Goal: Task Accomplishment & Management: Manage account settings

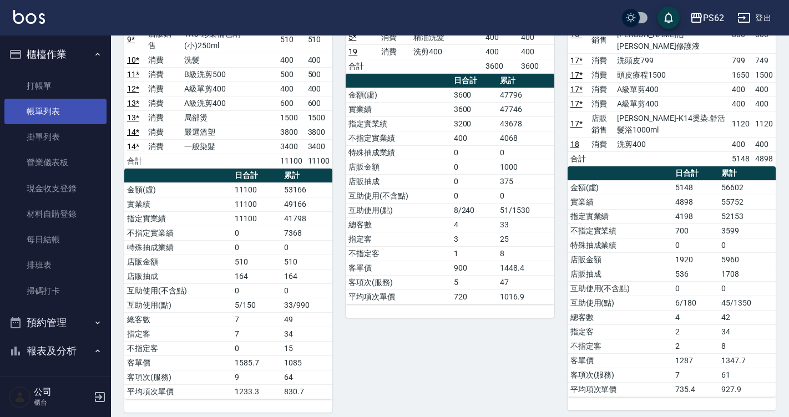
scroll to position [111, 0]
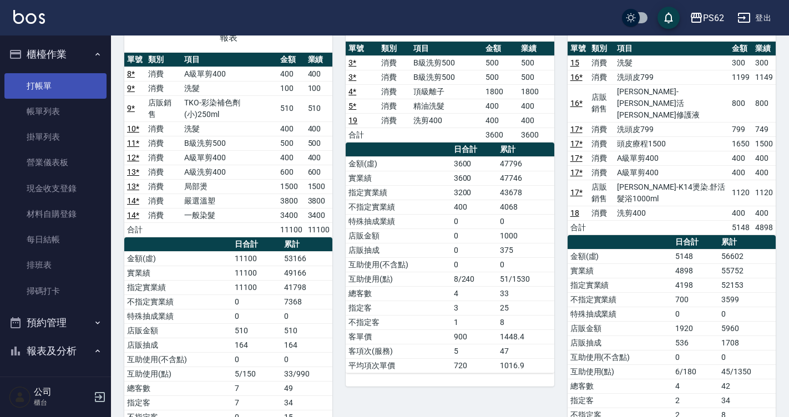
click at [73, 83] on link "打帳單" at bounding box center [55, 86] width 102 height 26
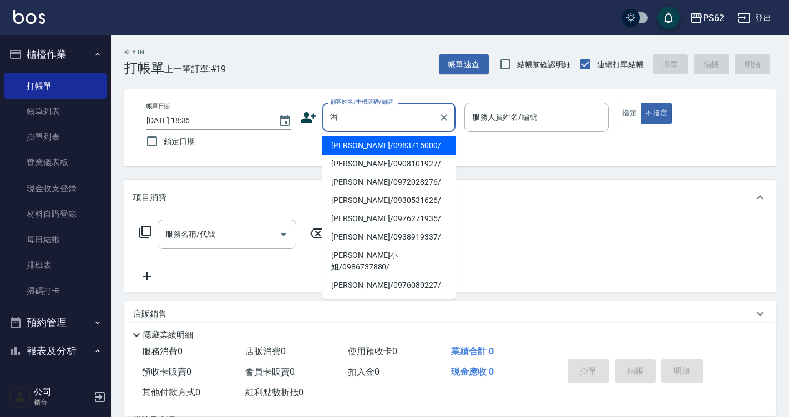
click at [377, 160] on li "[PERSON_NAME]/0908101927/" at bounding box center [388, 164] width 133 height 18
type input "[PERSON_NAME]/0908101927/"
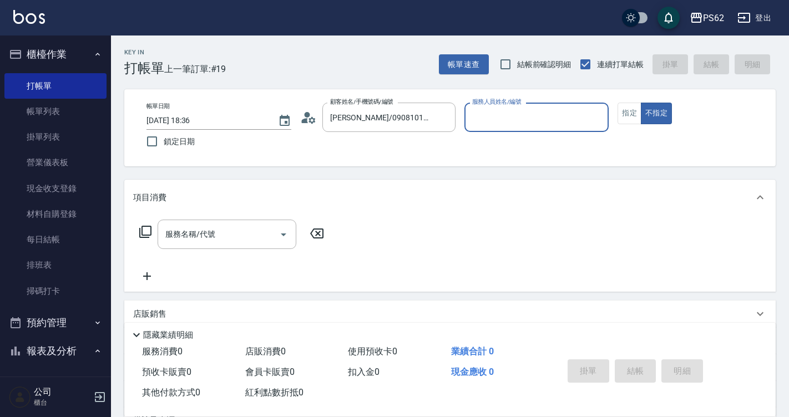
type input "niki-9"
click at [632, 116] on button "指定" at bounding box center [629, 114] width 24 height 22
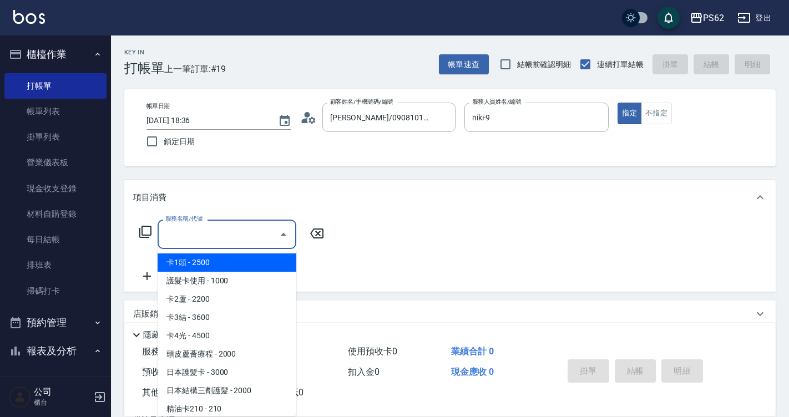
click at [227, 239] on input "服務名稱/代號" at bounding box center [219, 234] width 112 height 19
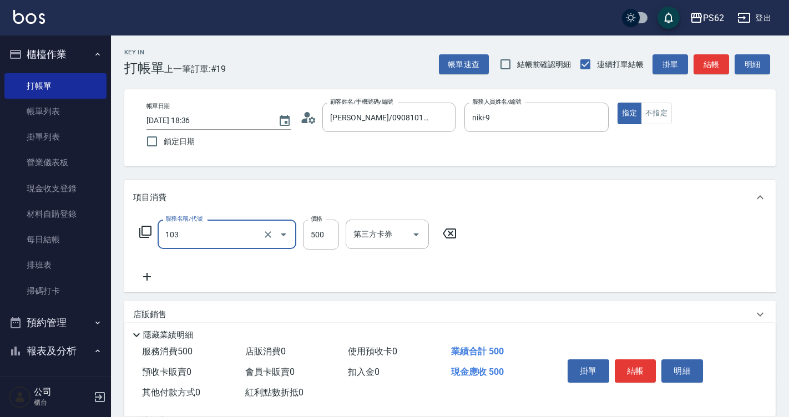
type input "B級洗剪500(103)"
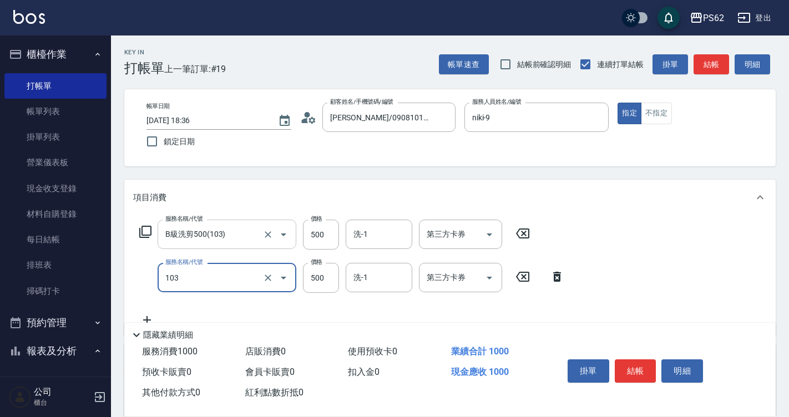
type input "B級洗剪500(103)"
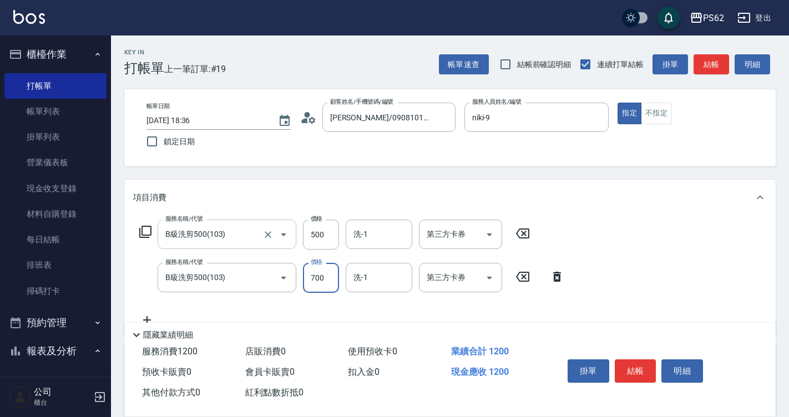
type input "700"
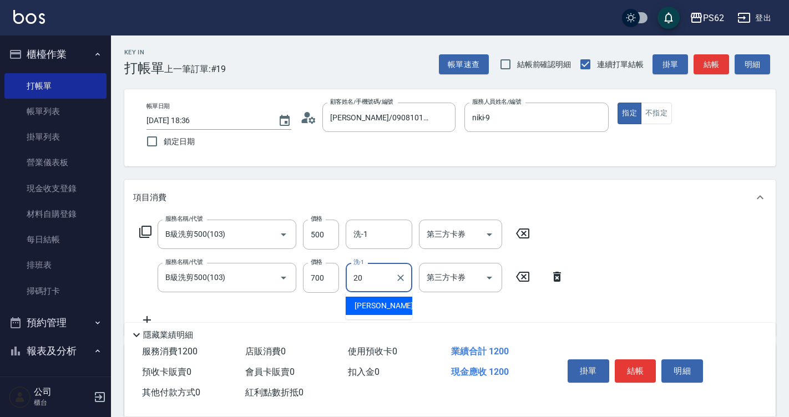
type input "[PERSON_NAME]-20"
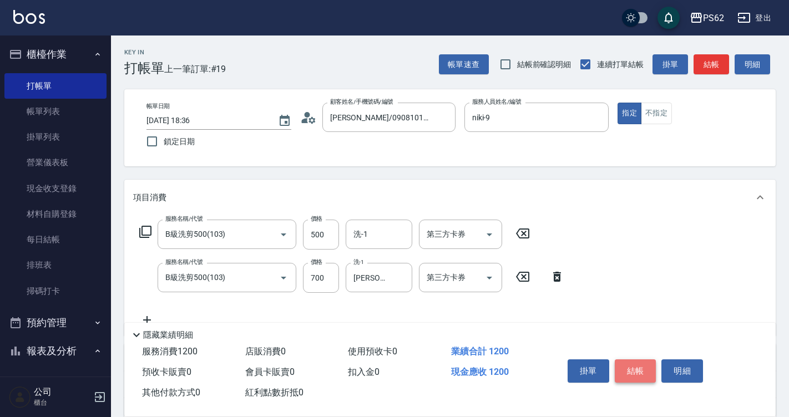
click at [638, 362] on button "結帳" at bounding box center [636, 370] width 42 height 23
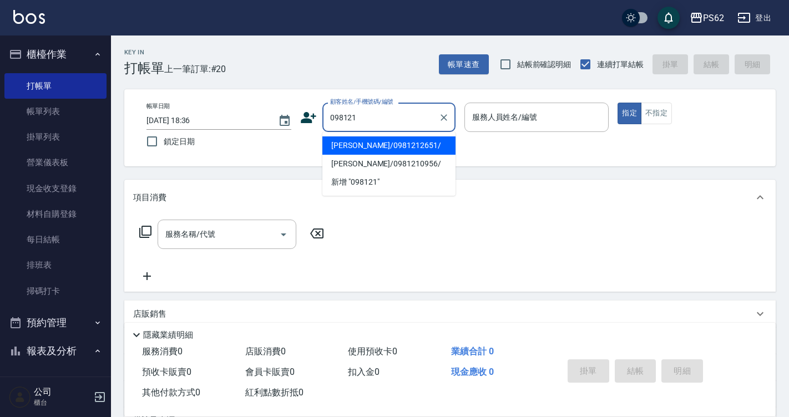
click at [381, 144] on li "[PERSON_NAME]/0981212651/" at bounding box center [388, 145] width 133 height 18
type input "[PERSON_NAME]/0981212651/"
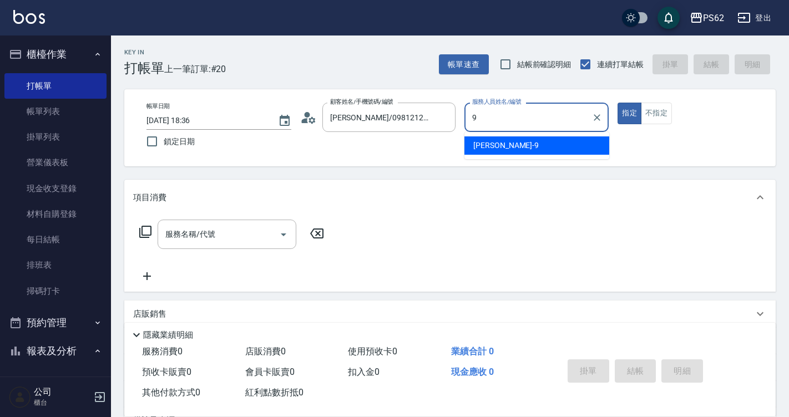
type input "niki-9"
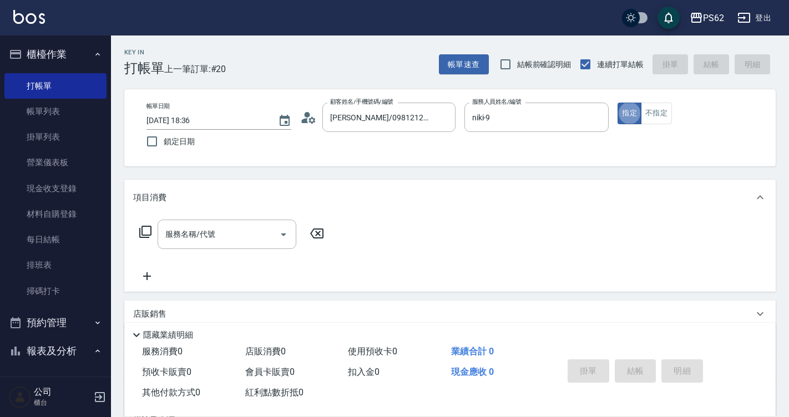
type button "true"
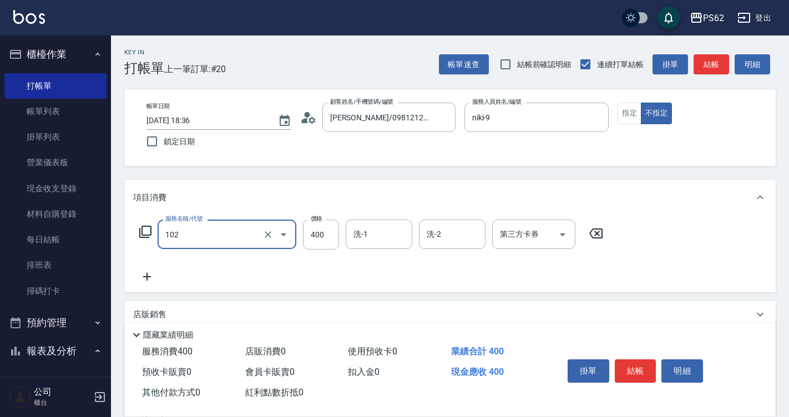
type input "精油洗髮(102)"
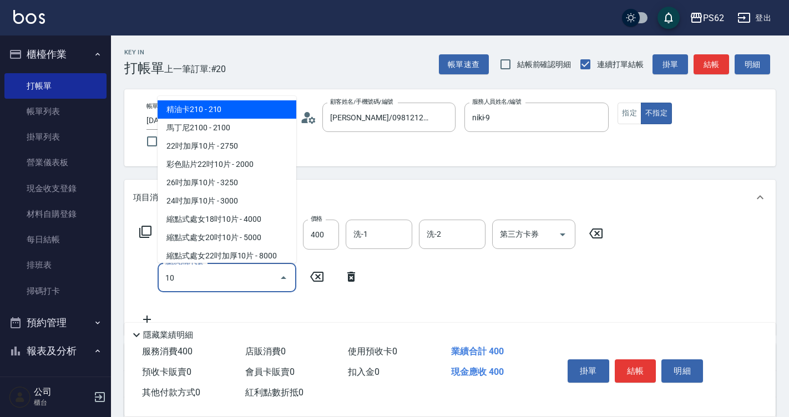
type input "1"
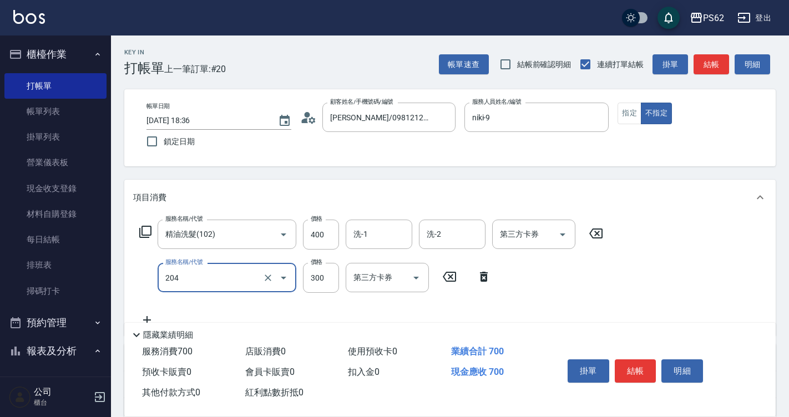
type input "單剪髮300(204)"
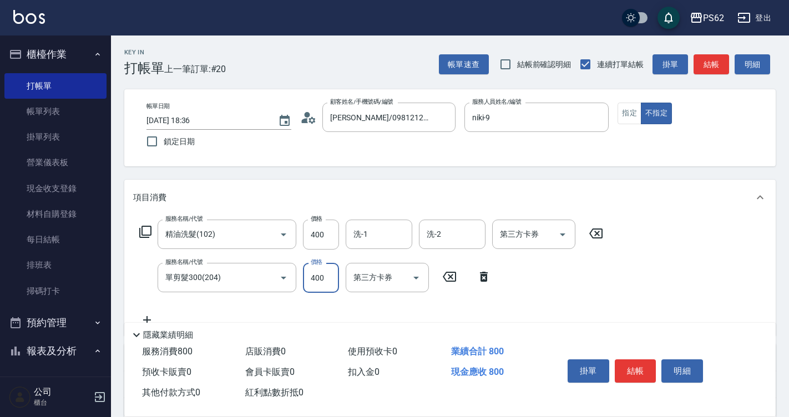
type input "400"
click at [637, 373] on button "結帳" at bounding box center [636, 370] width 42 height 23
click at [637, 373] on div "掛單 結帳 明細" at bounding box center [635, 372] width 145 height 35
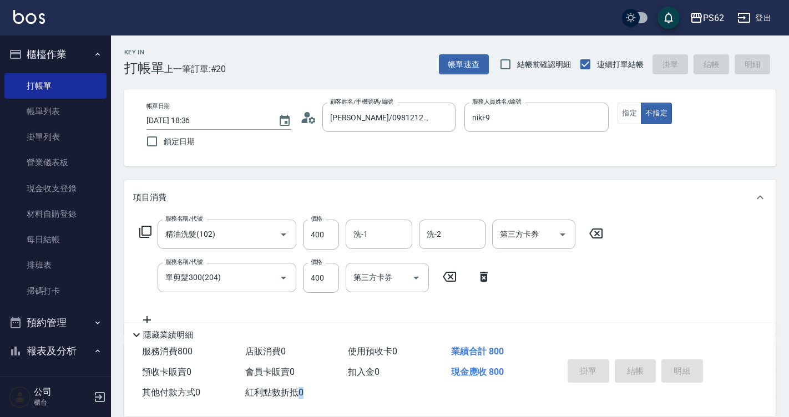
type input "[DATE] 18:37"
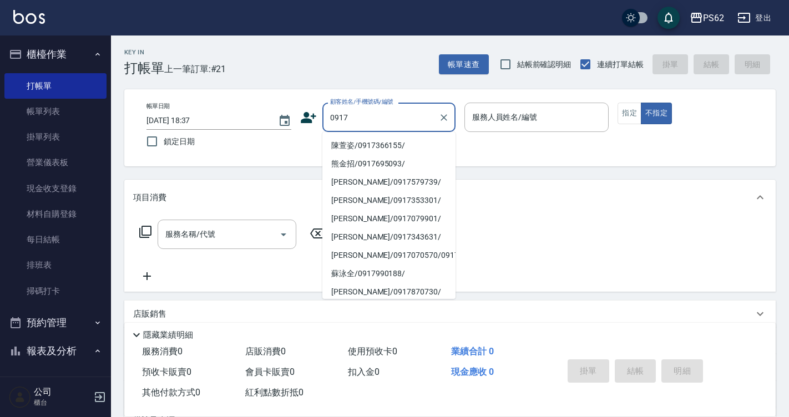
click at [387, 145] on li "陳萱姿/0917366155/" at bounding box center [388, 145] width 133 height 18
type input "陳萱姿/0917366155/"
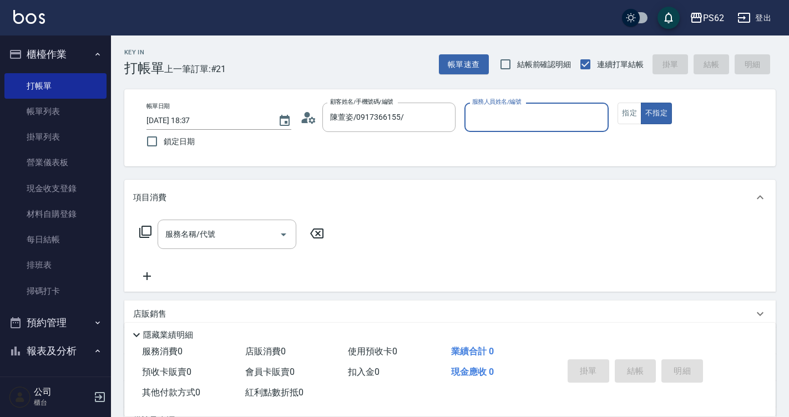
type input "niki-9"
click at [641, 103] on button "不指定" at bounding box center [656, 114] width 31 height 22
type button "false"
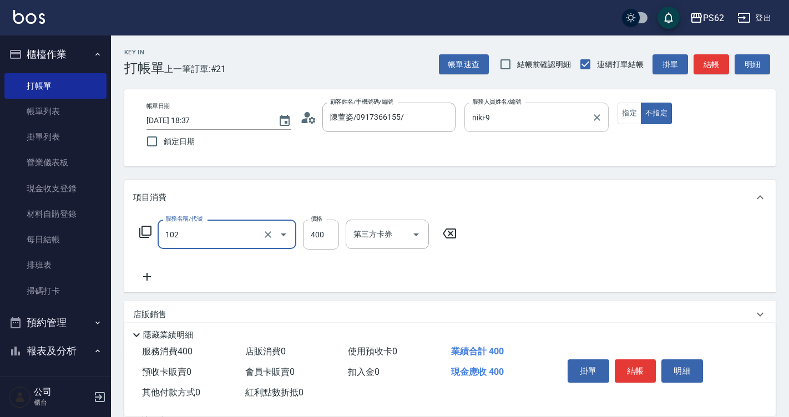
type input "精油洗髮(102)"
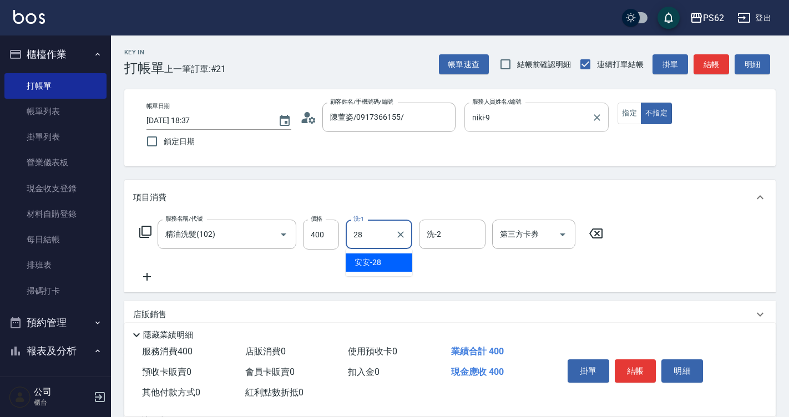
type input "安安-28"
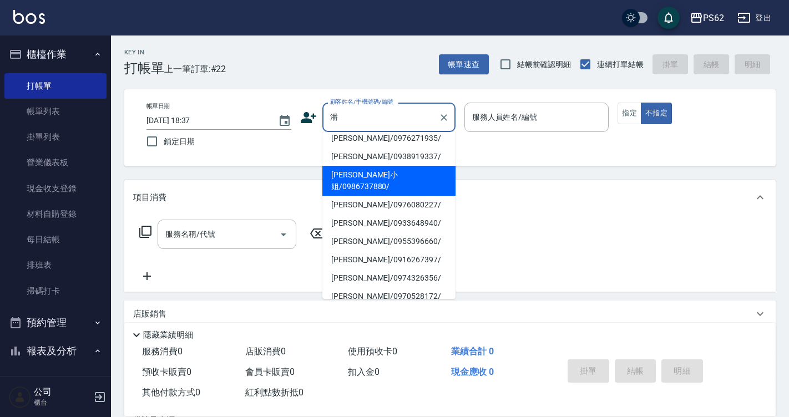
scroll to position [55, 0]
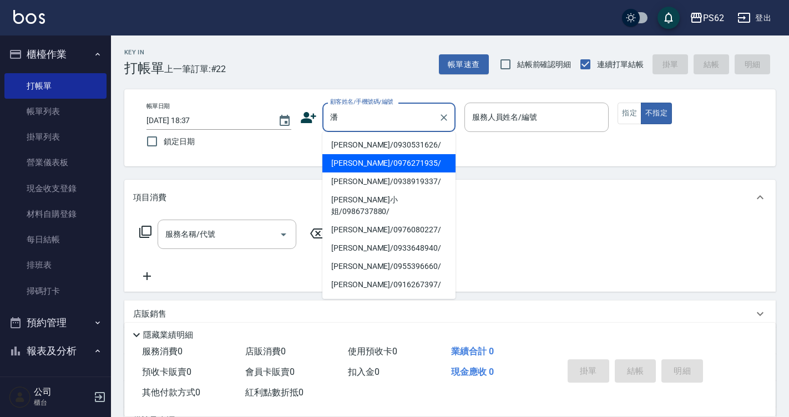
click at [374, 118] on li "[PERSON_NAME]/0983715000/" at bounding box center [388, 108] width 133 height 18
click at [374, 165] on div "帳單日期 [DATE] 18:37 鎖定日期 顧客姓名/手機號碼/編號 [PERSON_NAME]姓名/手機號碼/編號 服務人員姓名/編號 服務人員姓名/編號…" at bounding box center [449, 127] width 651 height 77
type input "[PERSON_NAME]/0983715000/"
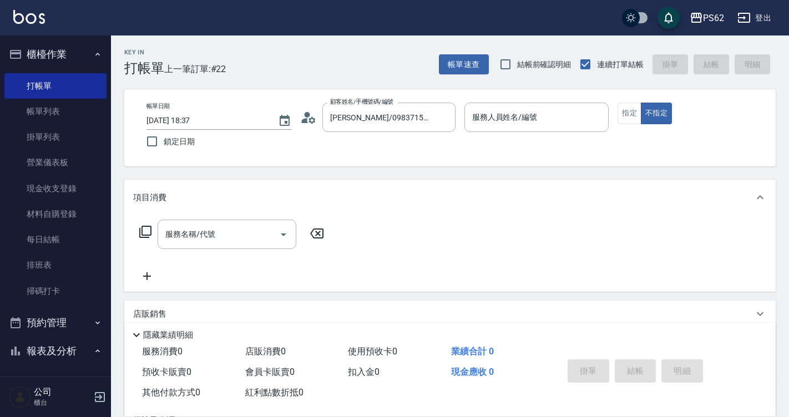
type input "[PERSON_NAME]-2"
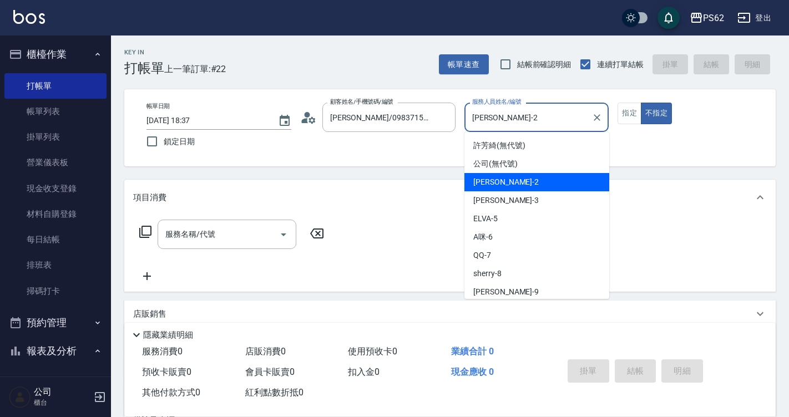
click at [536, 116] on input "[PERSON_NAME]-2" at bounding box center [528, 117] width 118 height 19
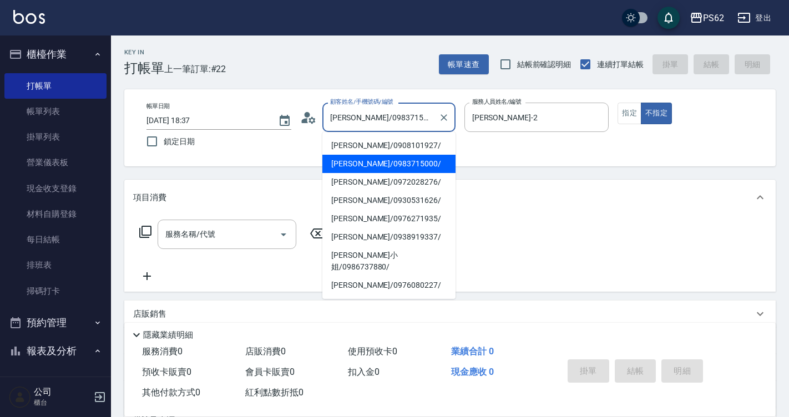
click at [400, 121] on input "[PERSON_NAME]/0983715000/" at bounding box center [380, 117] width 107 height 19
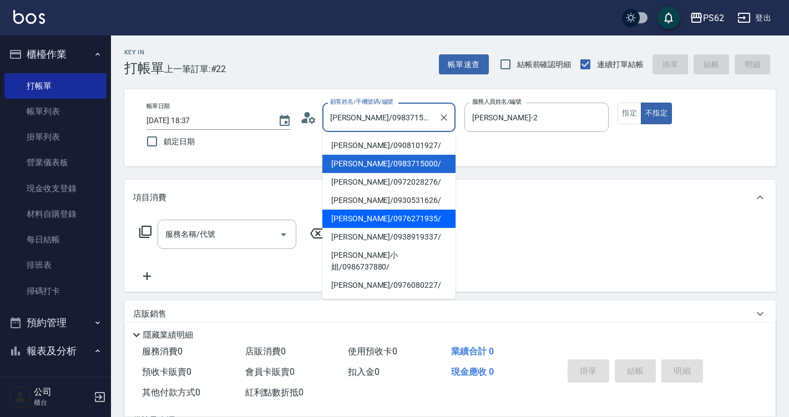
click at [372, 214] on li "[PERSON_NAME]/0976271935/" at bounding box center [388, 219] width 133 height 18
type input "[PERSON_NAME]/0976271935/"
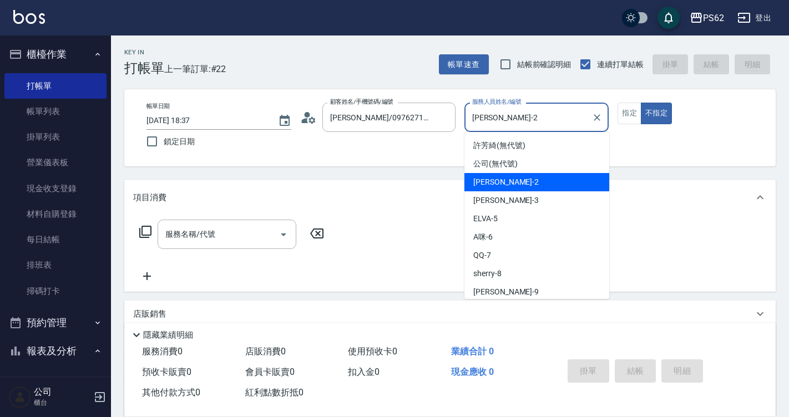
click at [515, 108] on input "[PERSON_NAME]-2" at bounding box center [528, 117] width 118 height 19
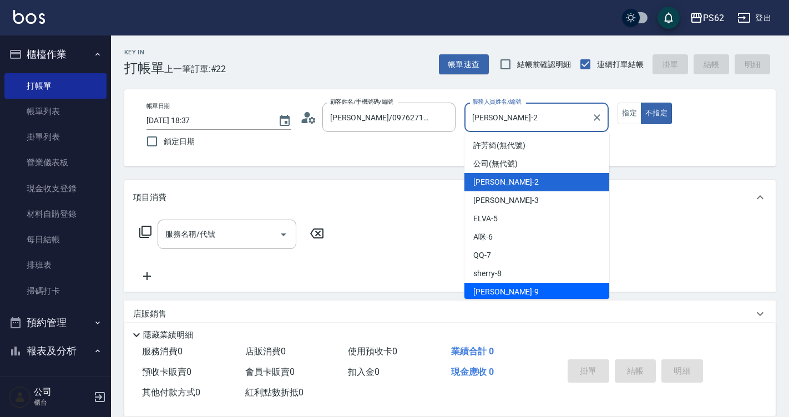
drag, startPoint x: 512, startPoint y: 286, endPoint x: 517, endPoint y: 281, distance: 7.1
click at [513, 287] on div "niki -9" at bounding box center [536, 292] width 145 height 18
type input "niki-9"
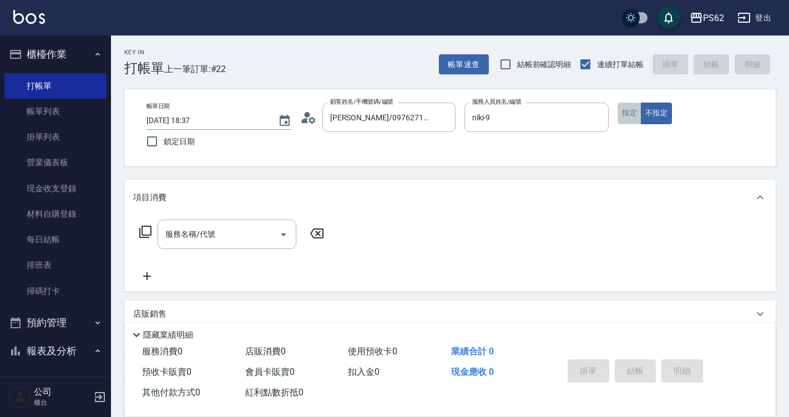
click at [638, 111] on button "指定" at bounding box center [629, 114] width 24 height 22
click at [181, 226] on div "服務名稱/代號 服務名稱/代號" at bounding box center [227, 234] width 139 height 29
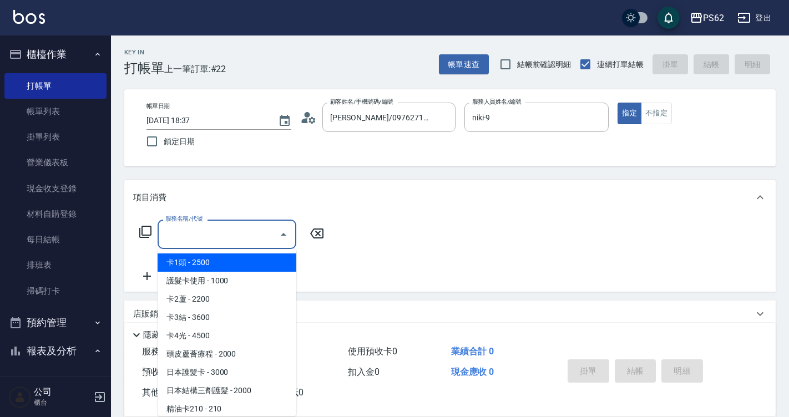
click at [181, 223] on label "服務名稱/代號" at bounding box center [183, 219] width 37 height 8
click at [181, 226] on input "服務名稱/代號" at bounding box center [219, 234] width 112 height 19
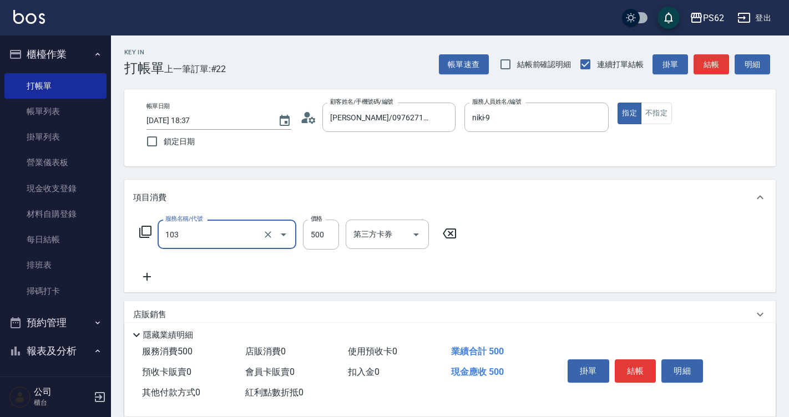
type input "B級洗剪500(103)"
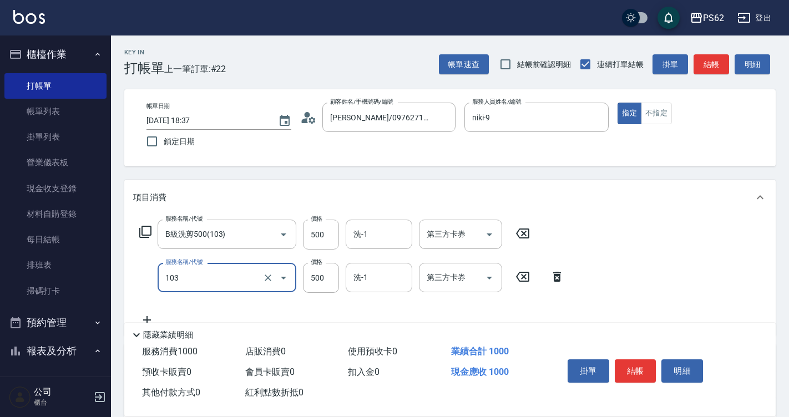
type input "B級洗剪500(103)"
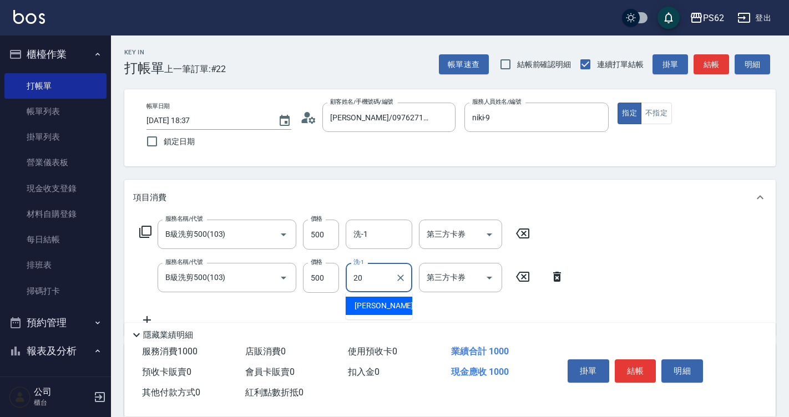
type input "[PERSON_NAME]-20"
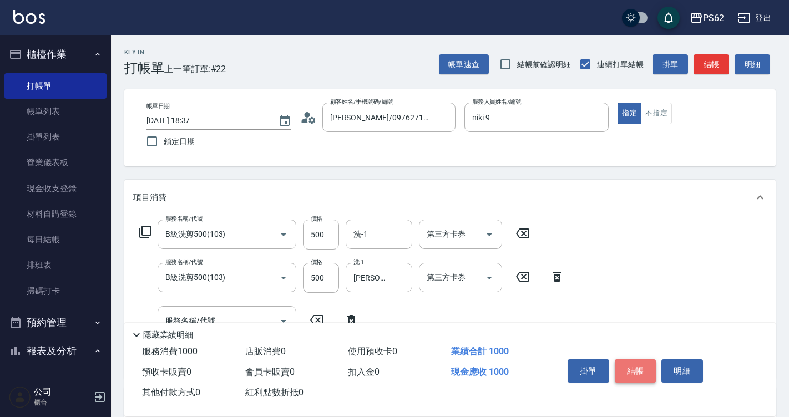
click at [638, 369] on button "結帳" at bounding box center [636, 370] width 42 height 23
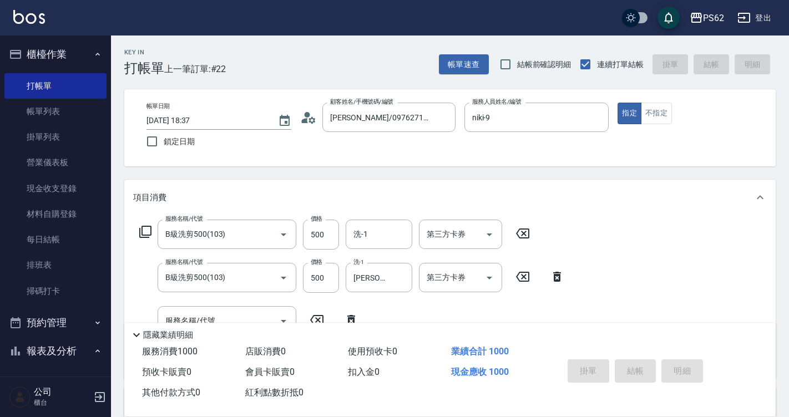
type input "[DATE] 18:38"
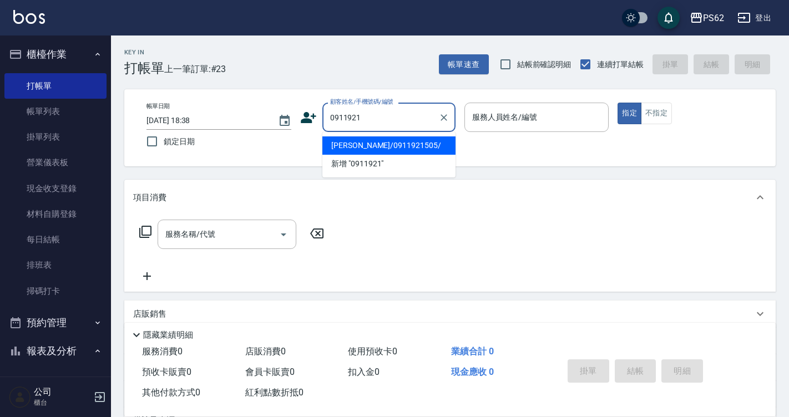
click at [396, 144] on li "[PERSON_NAME]/0911921505/" at bounding box center [388, 145] width 133 height 18
type input "[PERSON_NAME]/0911921505/"
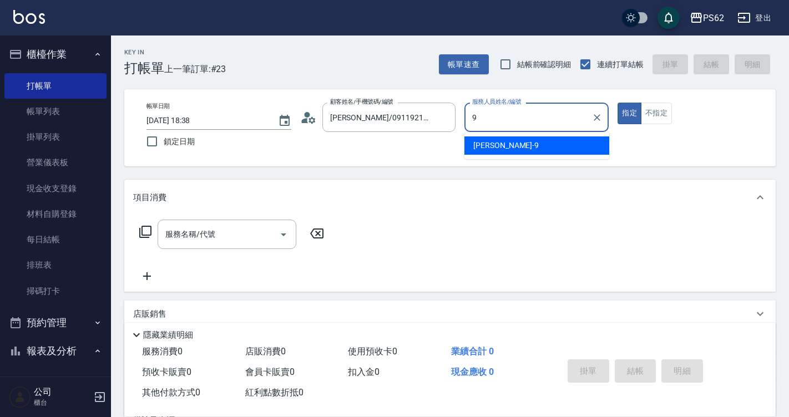
type input "niki-9"
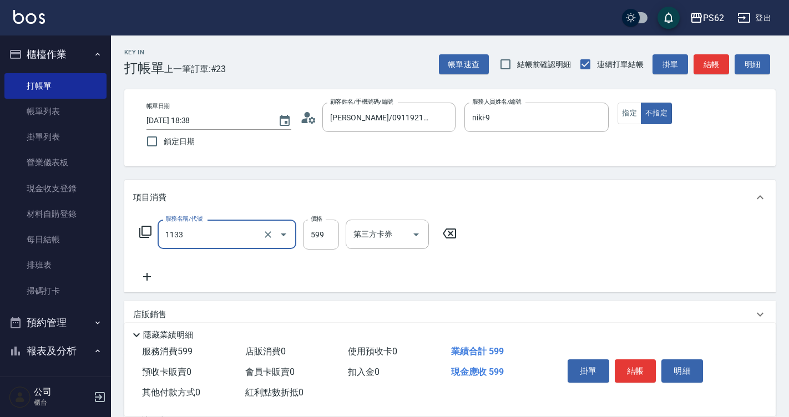
type input "洗剪去角質(1133)"
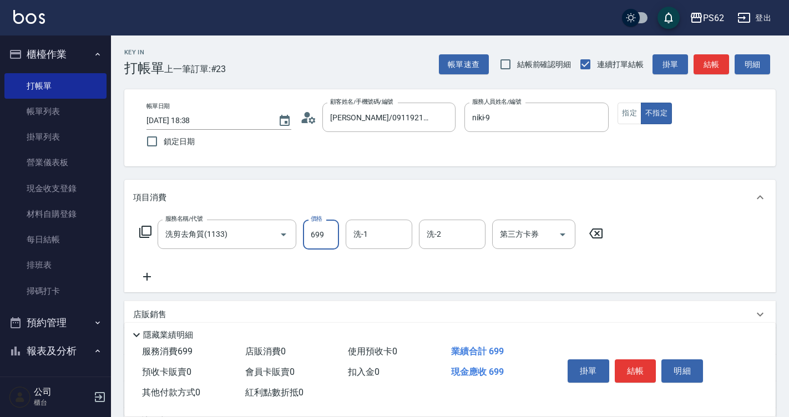
type input "699"
type input "安安-28"
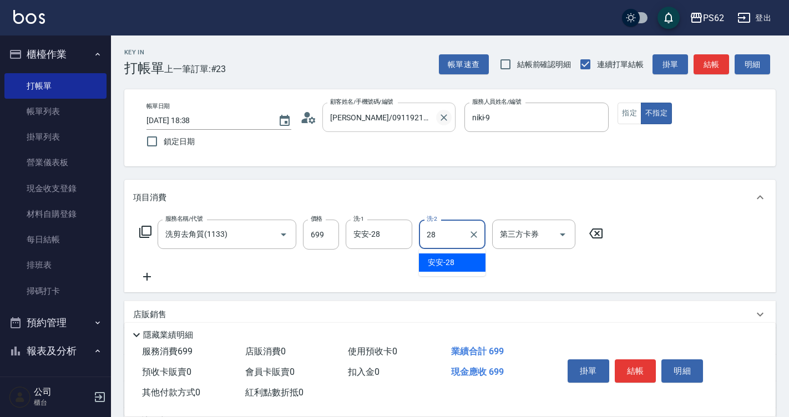
type input "安安-28"
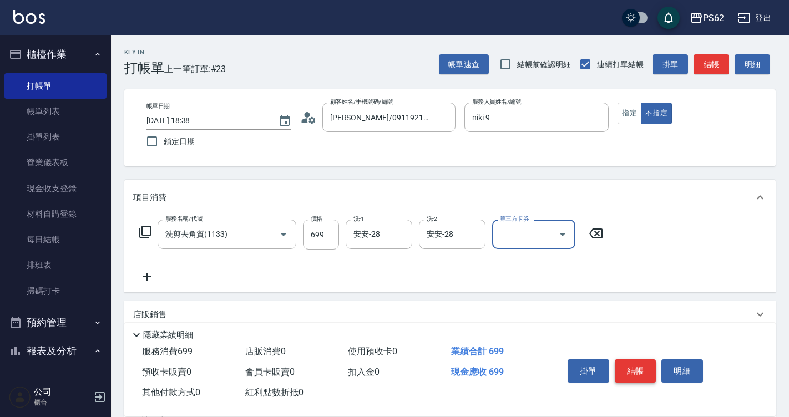
click at [641, 360] on button "結帳" at bounding box center [636, 370] width 42 height 23
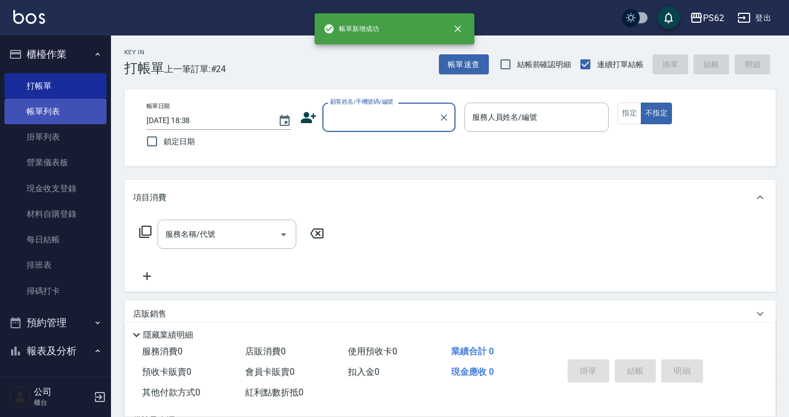
click at [63, 116] on link "帳單列表" at bounding box center [55, 112] width 102 height 26
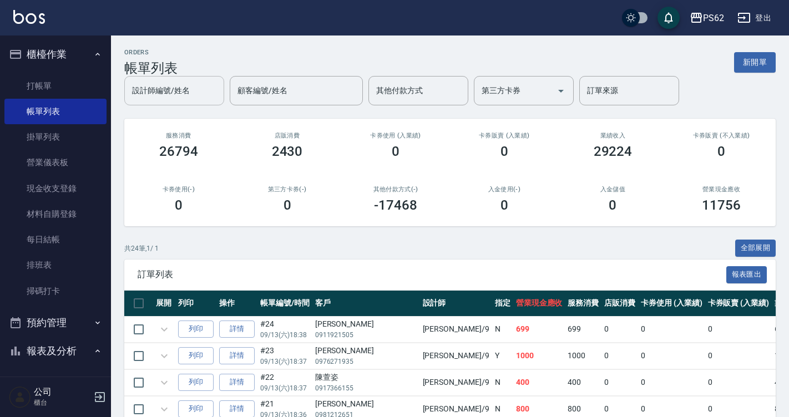
click at [188, 102] on div "設計師編號/姓名 設計師編號/姓名 顧客編號/姓名 顧客編號/姓名 其他付款方式 其他付款方式 第三方卡券 第三方卡券 訂單來源 訂單來源" at bounding box center [449, 90] width 651 height 29
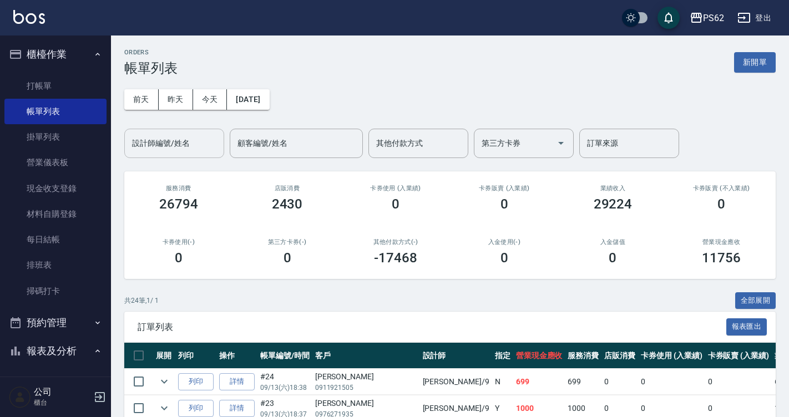
click at [4, 99] on link "帳單列表" at bounding box center [55, 112] width 102 height 26
click at [184, 139] on input "設計師編號/姓名" at bounding box center [174, 143] width 90 height 19
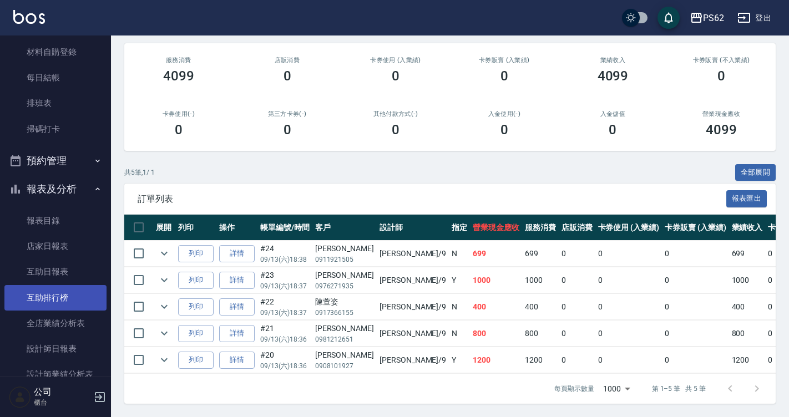
scroll to position [166, 0]
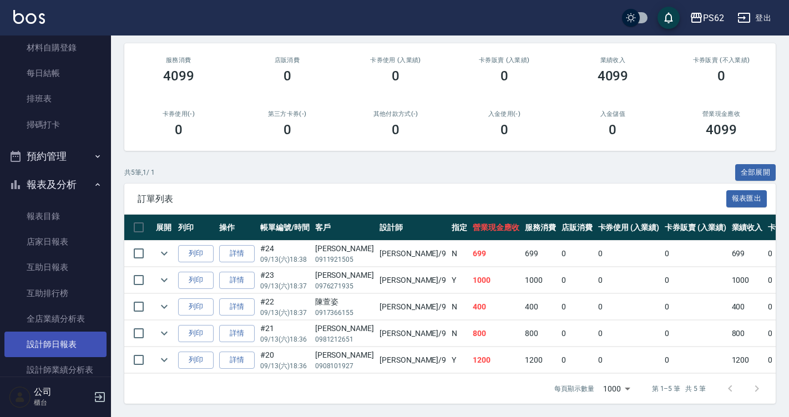
type input "niki-9"
click at [74, 350] on link "設計師日報表" at bounding box center [55, 345] width 102 height 26
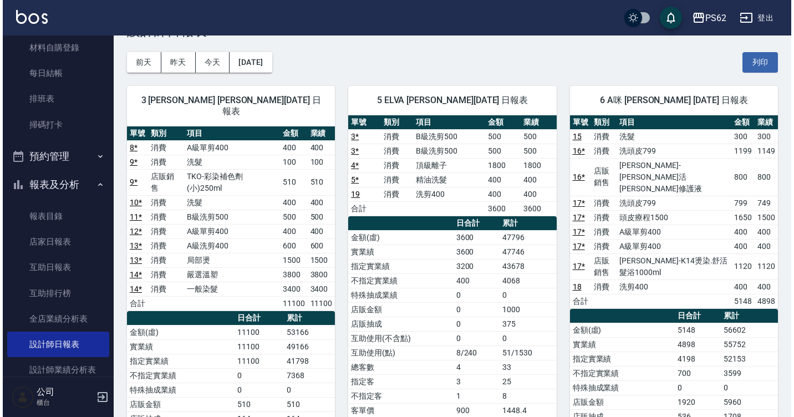
scroll to position [55, 0]
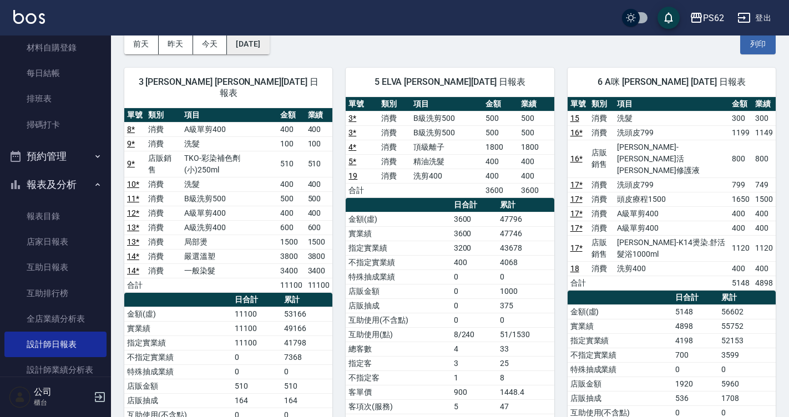
click at [267, 42] on button "[DATE]" at bounding box center [248, 44] width 42 height 21
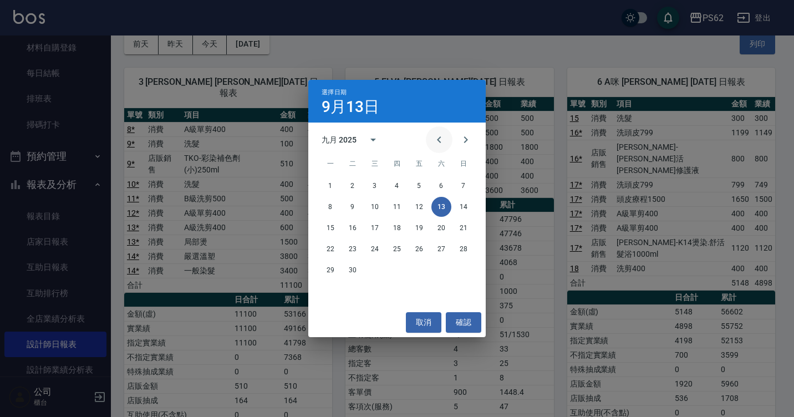
click at [435, 132] on button "Previous month" at bounding box center [439, 139] width 27 height 27
click at [429, 227] on div "11 12 13 14 15 16 17" at bounding box center [397, 228] width 178 height 20
click at [410, 226] on button "15" at bounding box center [419, 228] width 20 height 20
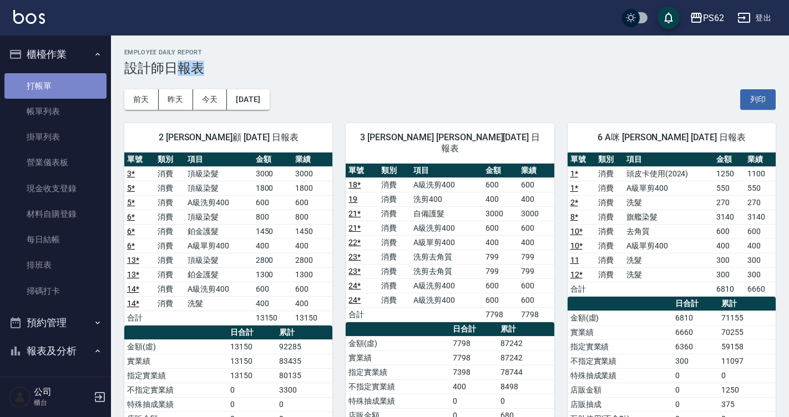
click at [60, 84] on link "打帳單" at bounding box center [55, 86] width 102 height 26
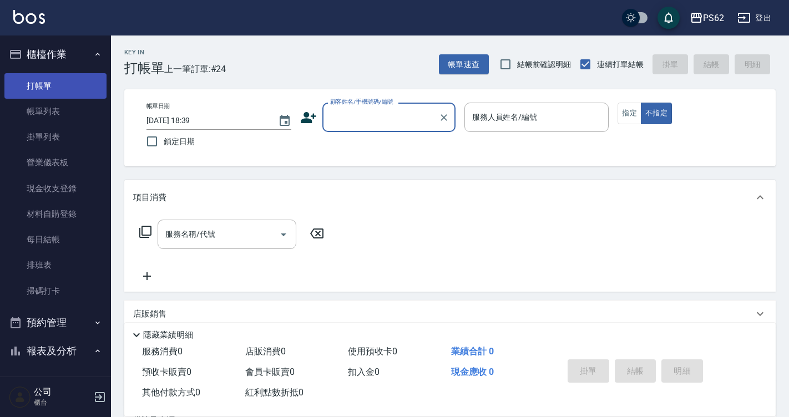
click at [58, 82] on link "打帳單" at bounding box center [55, 86] width 102 height 26
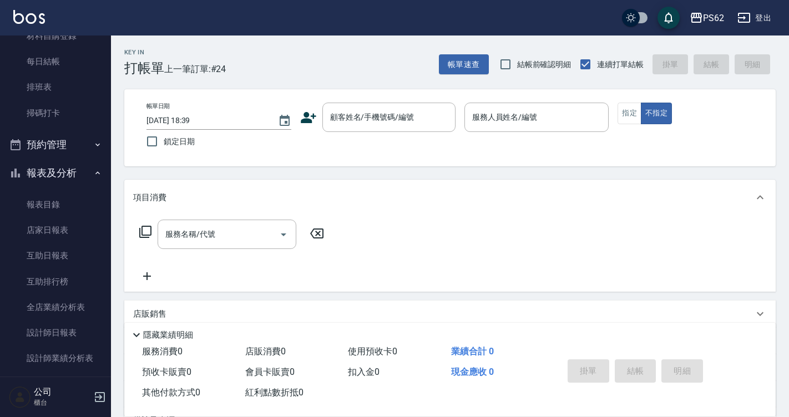
scroll to position [222, 0]
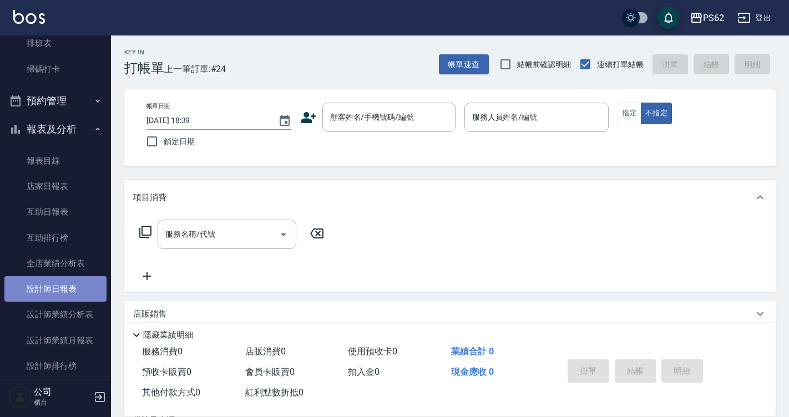
click at [67, 286] on link "設計師日報表" at bounding box center [55, 289] width 102 height 26
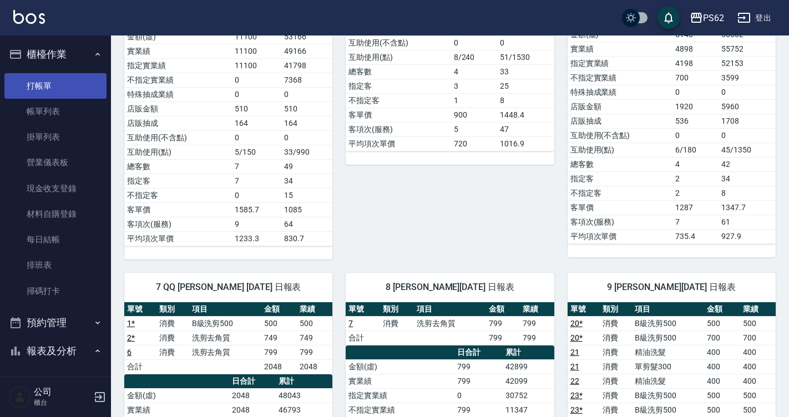
click at [52, 77] on link "打帳單" at bounding box center [55, 86] width 102 height 26
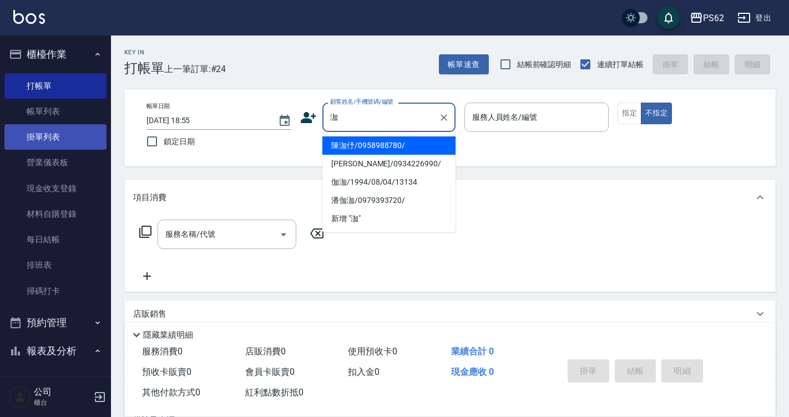
type input "泇"
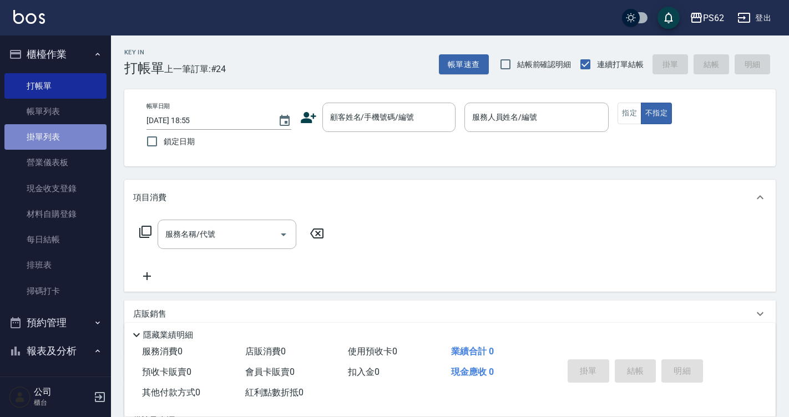
click at [60, 125] on link "掛單列表" at bounding box center [55, 137] width 102 height 26
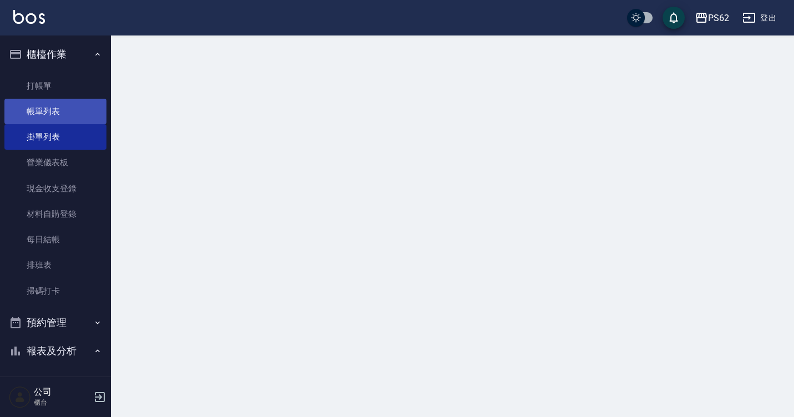
click at [58, 109] on link "帳單列表" at bounding box center [55, 112] width 102 height 26
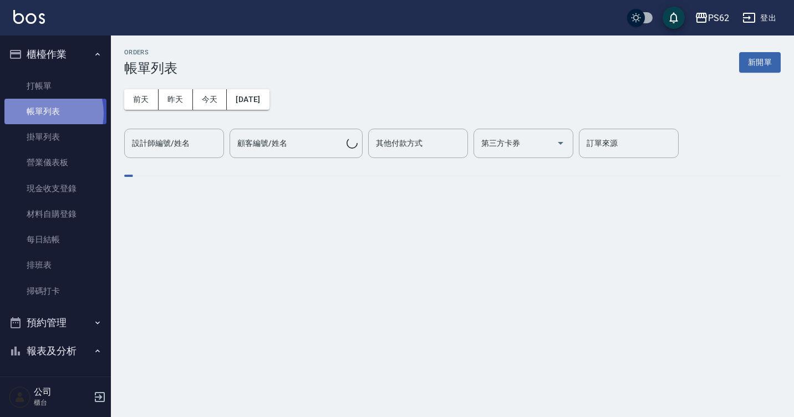
click at [42, 114] on link "帳單列表" at bounding box center [55, 112] width 102 height 26
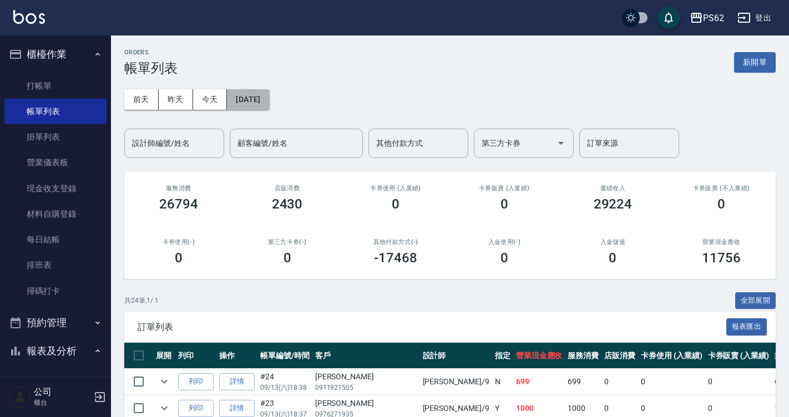
click at [261, 104] on button "[DATE]" at bounding box center [248, 99] width 42 height 21
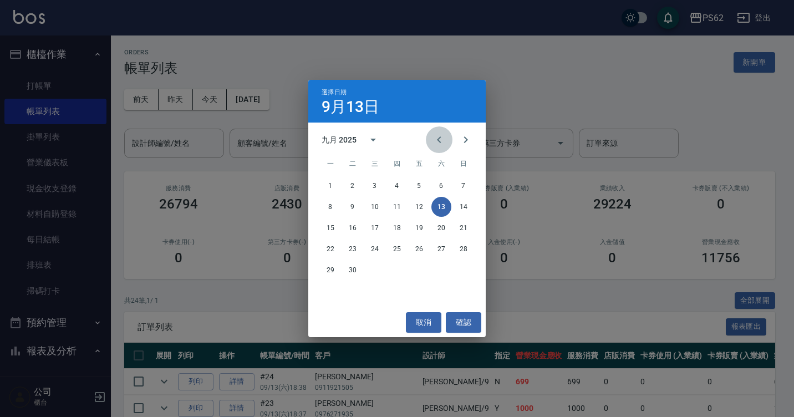
click at [434, 133] on icon "Previous month" at bounding box center [439, 139] width 13 height 13
click at [470, 251] on button "27" at bounding box center [464, 249] width 20 height 20
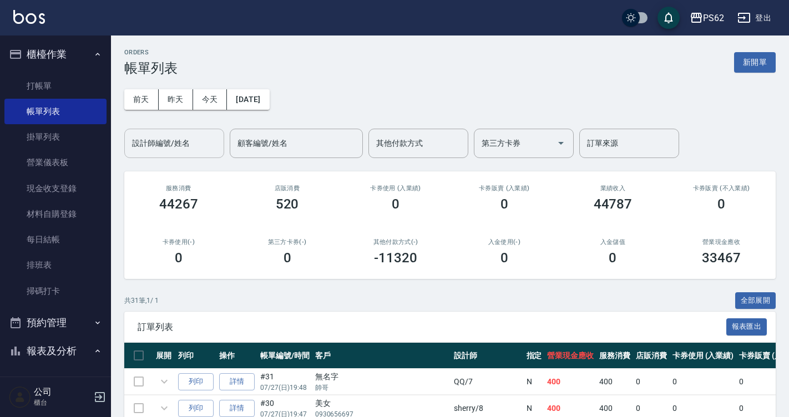
click at [154, 134] on input "設計師編號/姓名" at bounding box center [174, 143] width 90 height 19
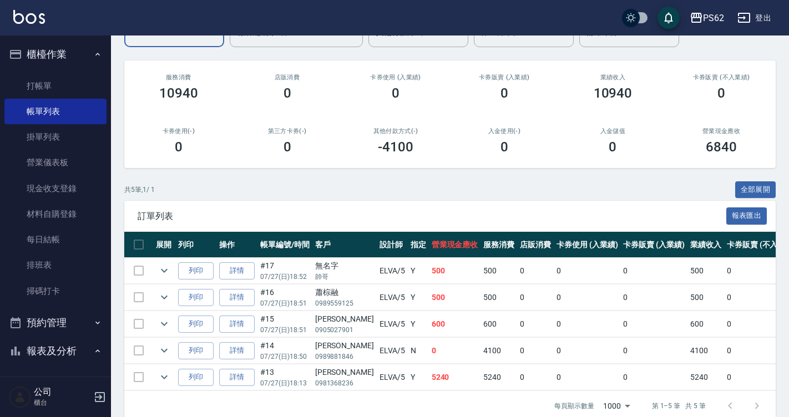
scroll to position [136, 0]
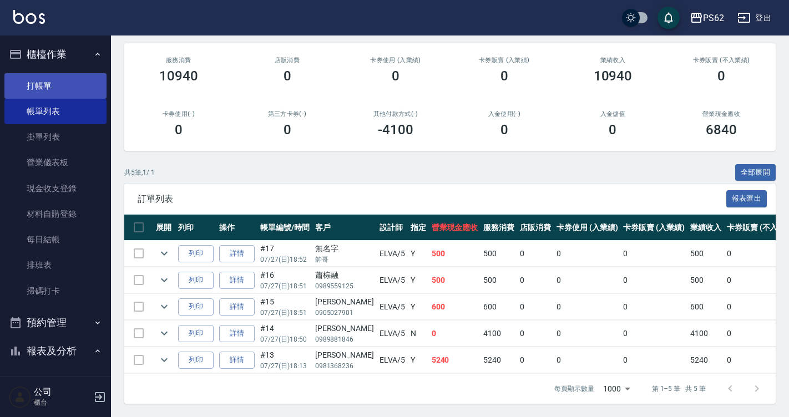
type input "ELVA-5"
click at [29, 90] on link "打帳單" at bounding box center [55, 86] width 102 height 26
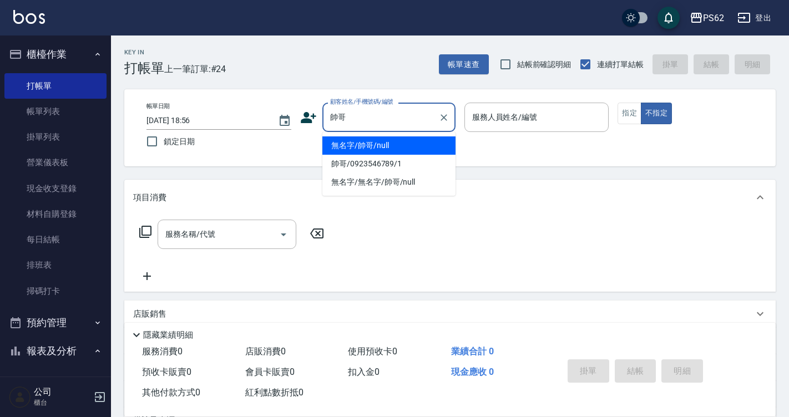
type input "無名字/帥哥/null"
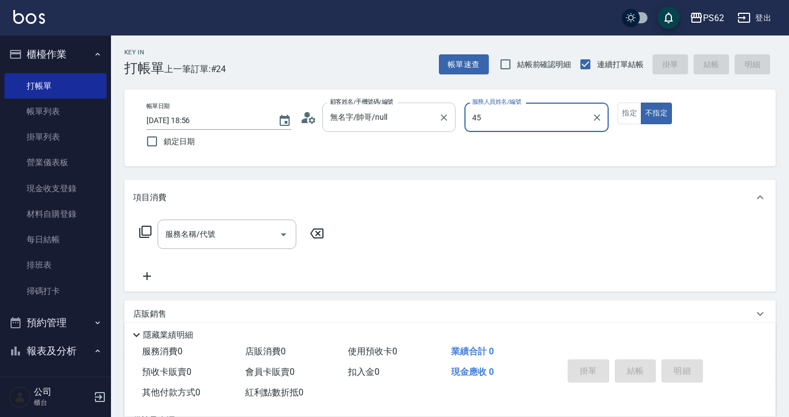
type input "4"
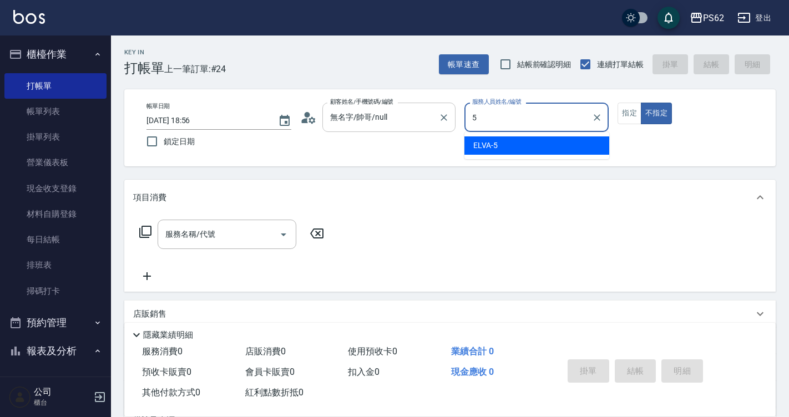
type input "ELVA-5"
type button "false"
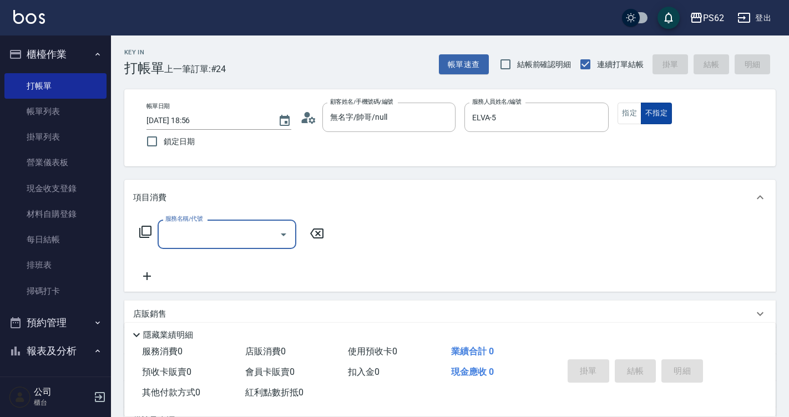
click at [642, 112] on button "不指定" at bounding box center [656, 114] width 31 height 22
click at [636, 111] on button "指定" at bounding box center [629, 114] width 24 height 22
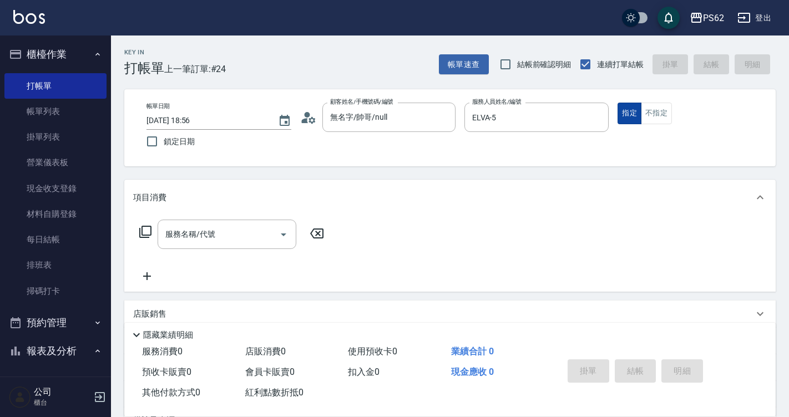
type button "true"
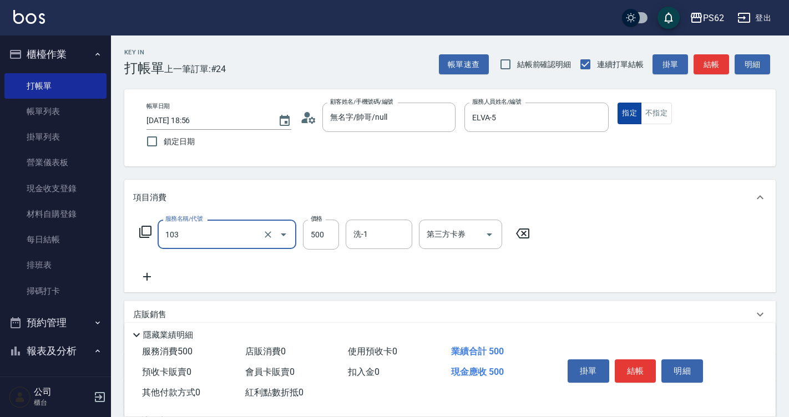
type input "B級洗剪500(103)"
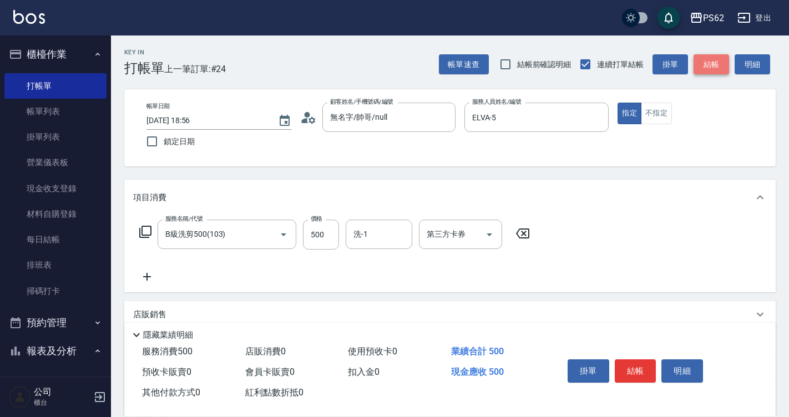
click at [726, 62] on button "結帳" at bounding box center [711, 64] width 36 height 21
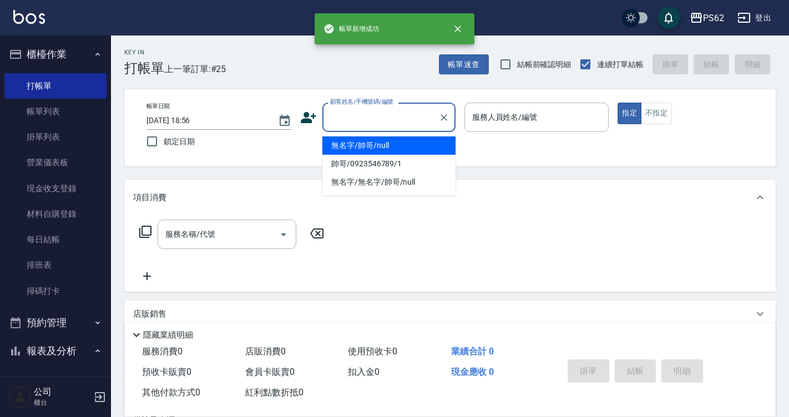
click at [377, 127] on input "顧客姓名/手機號碼/編號" at bounding box center [380, 117] width 107 height 19
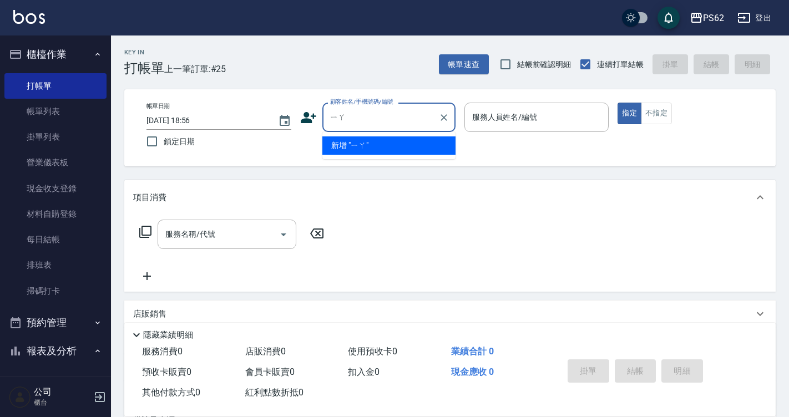
type input "雅"
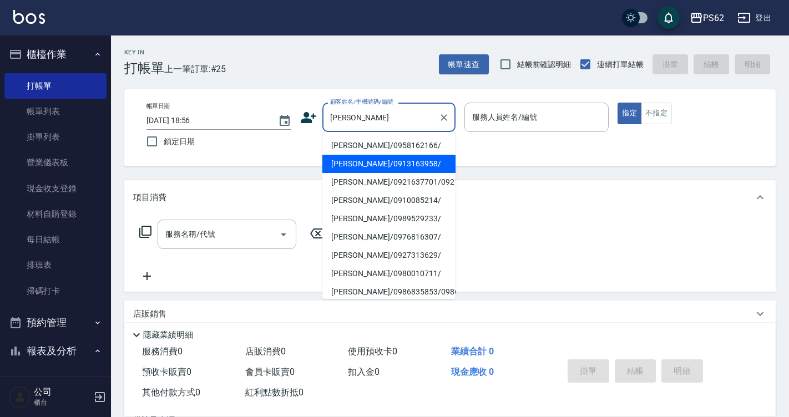
type input "[PERSON_NAME]/0913163958/"
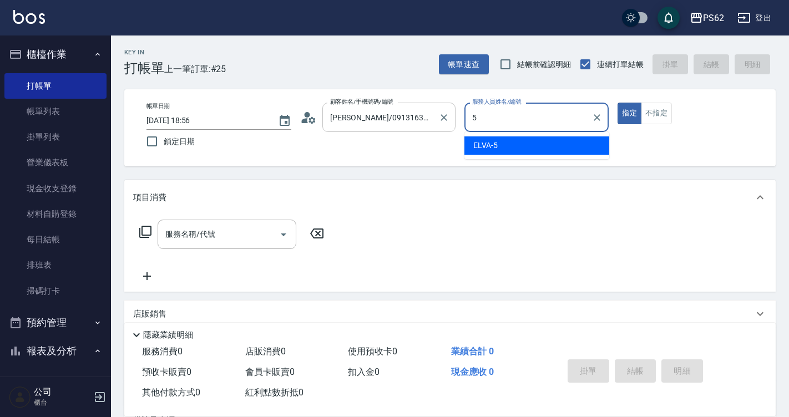
type input "ELVA-5"
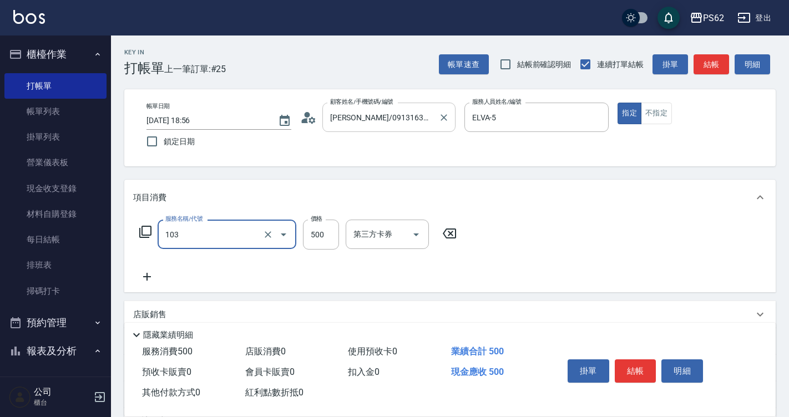
type input "B級洗剪500(103)"
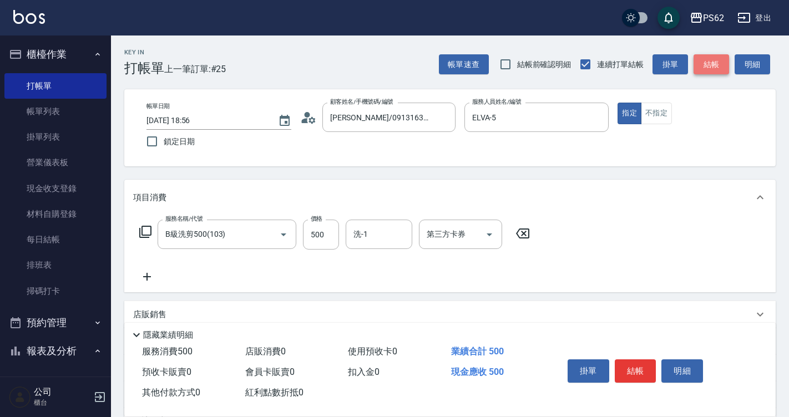
drag, startPoint x: 695, startPoint y: 63, endPoint x: 272, endPoint y: 127, distance: 427.5
click at [694, 63] on button "結帳" at bounding box center [711, 64] width 36 height 21
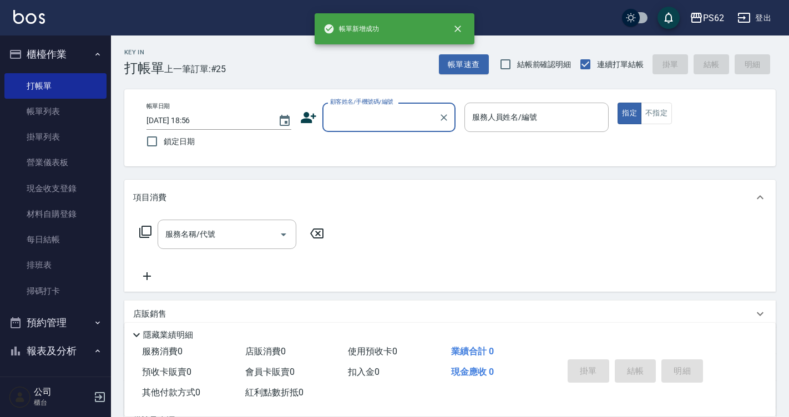
click at [400, 114] on input "顧客姓名/手機號碼/編號" at bounding box center [380, 117] width 107 height 19
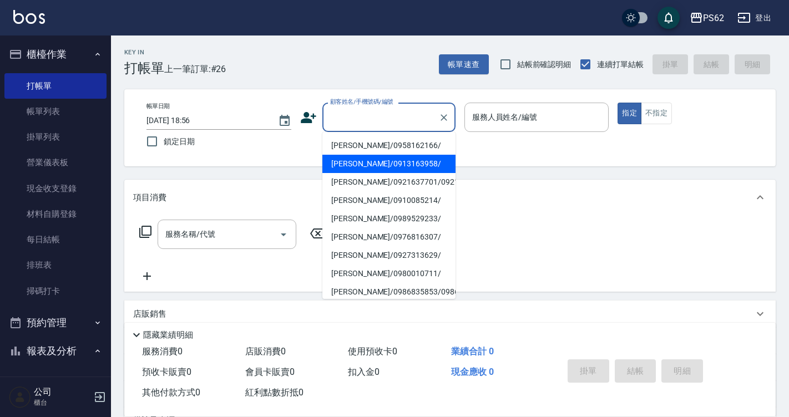
type input "[PERSON_NAME]/0913163958/"
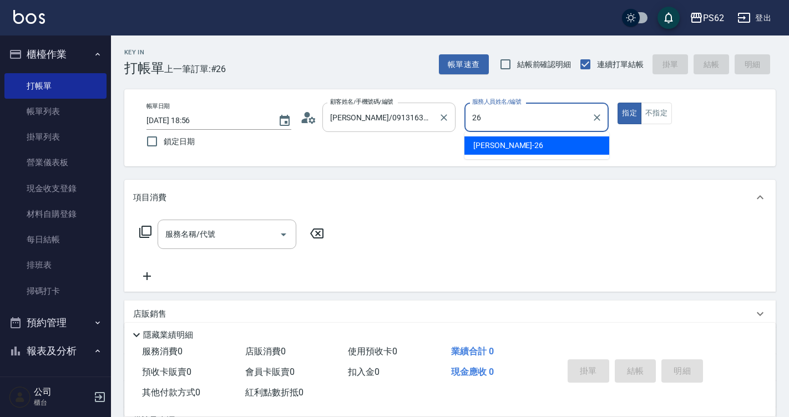
type input "[PERSON_NAME]-26"
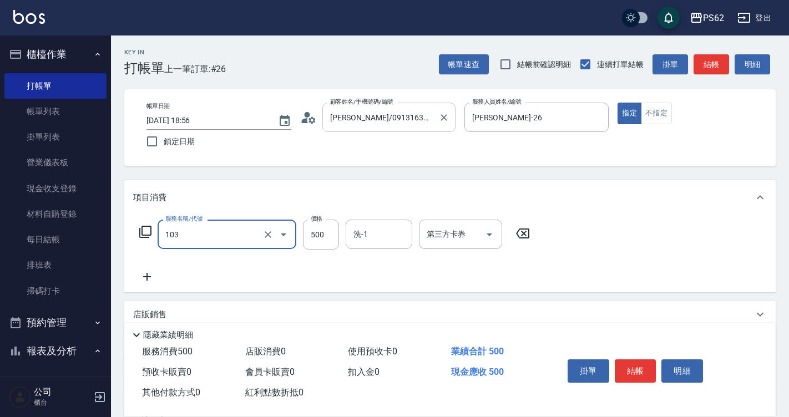
type input "B級洗剪500(103)"
click at [714, 69] on button "結帳" at bounding box center [711, 64] width 36 height 21
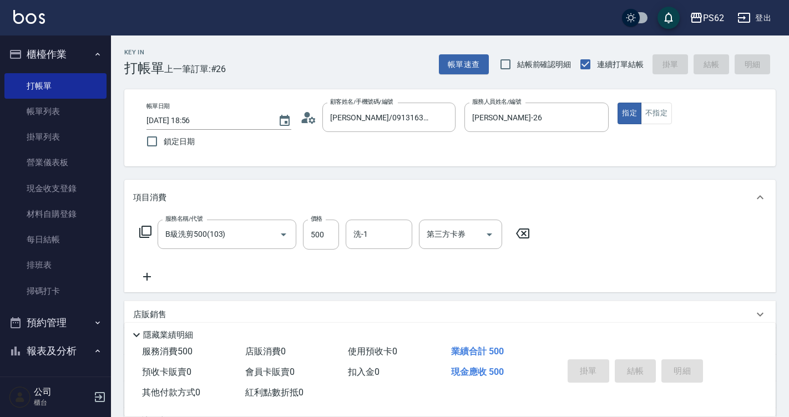
type input "[DATE] 18:57"
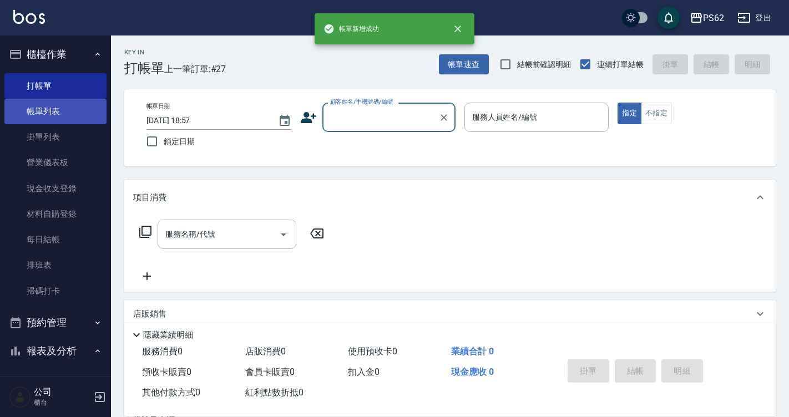
click at [9, 108] on link "帳單列表" at bounding box center [55, 112] width 102 height 26
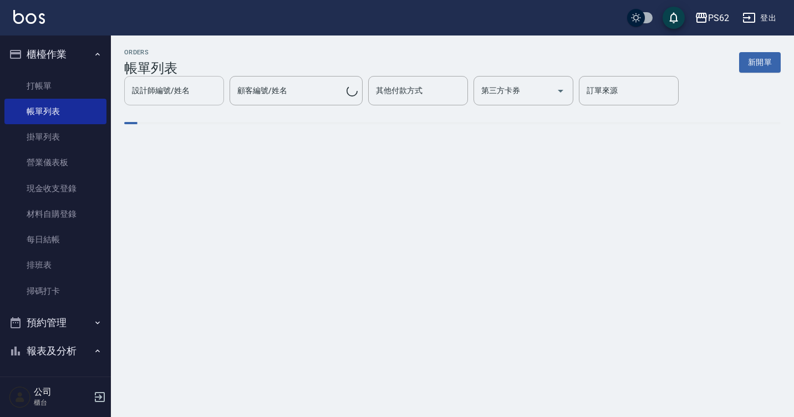
click at [169, 105] on div "設計師編號/姓名" at bounding box center [174, 90] width 100 height 29
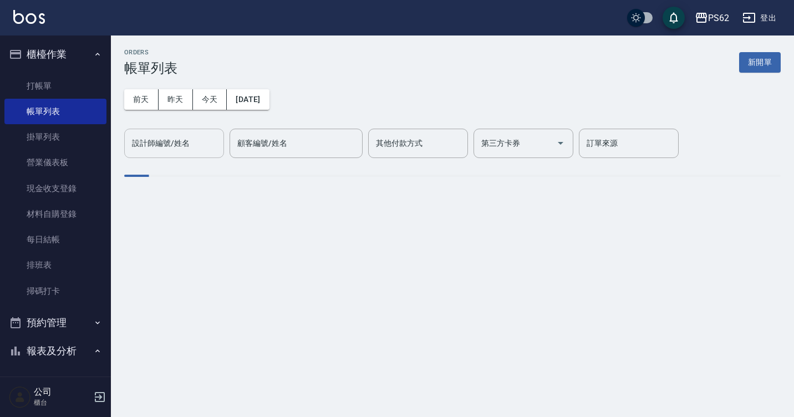
click at [159, 89] on button "昨天" at bounding box center [176, 99] width 34 height 21
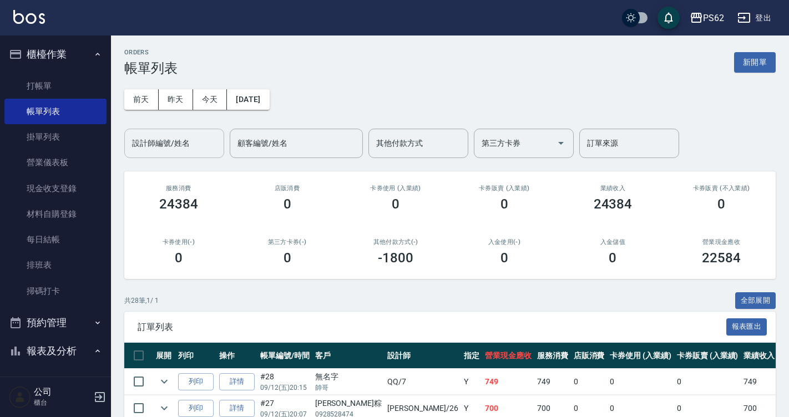
click at [165, 146] on div "設計師編號/姓名 設計師編號/姓名" at bounding box center [174, 143] width 100 height 29
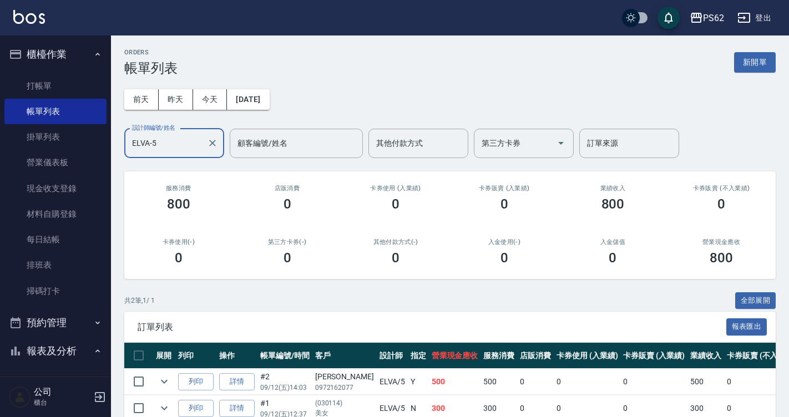
scroll to position [57, 0]
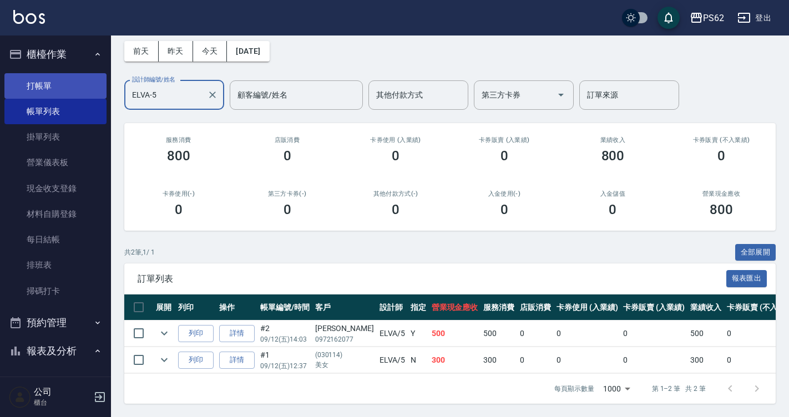
type input "ELVA-5"
click at [28, 81] on link "打帳單" at bounding box center [55, 86] width 102 height 26
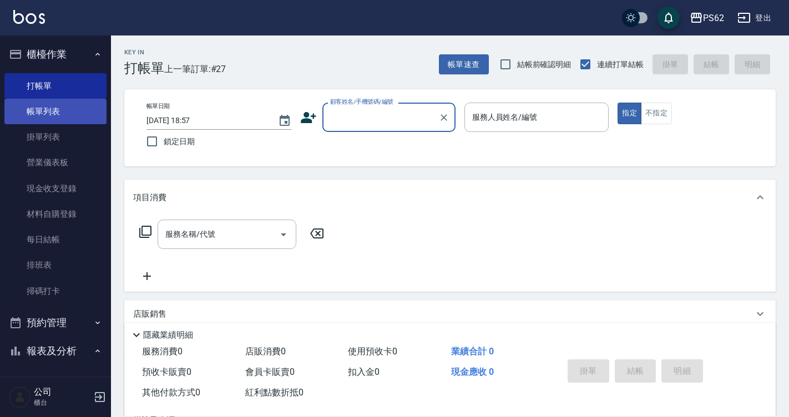
click at [39, 123] on link "帳單列表" at bounding box center [55, 112] width 102 height 26
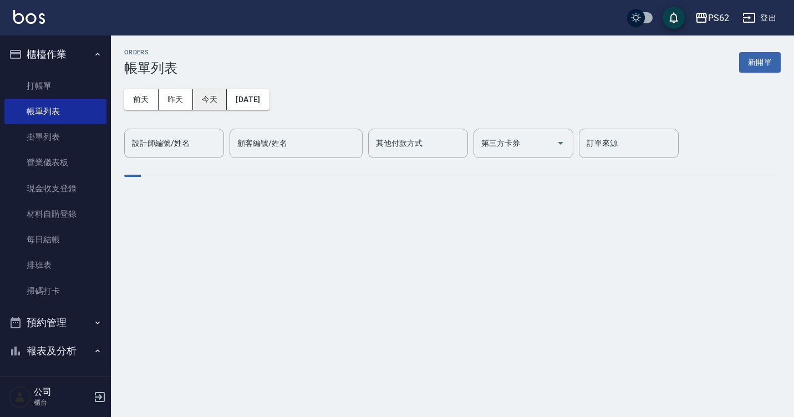
click at [194, 100] on button "今天" at bounding box center [210, 99] width 34 height 21
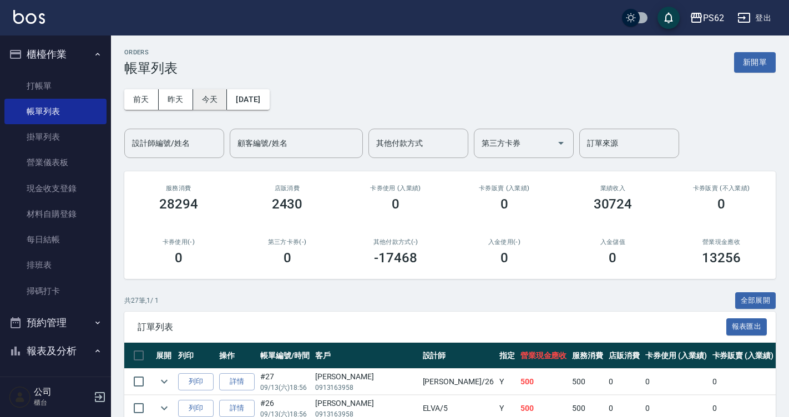
click at [226, 102] on button "今天" at bounding box center [210, 99] width 34 height 21
click at [180, 153] on div "設計師編號/姓名" at bounding box center [174, 143] width 100 height 29
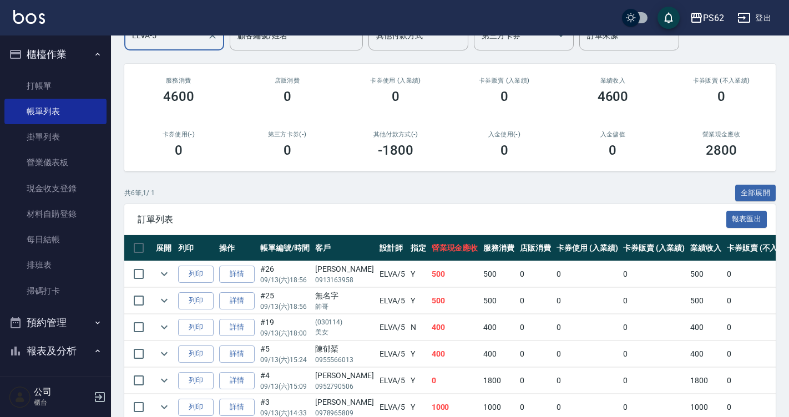
scroll to position [163, 0]
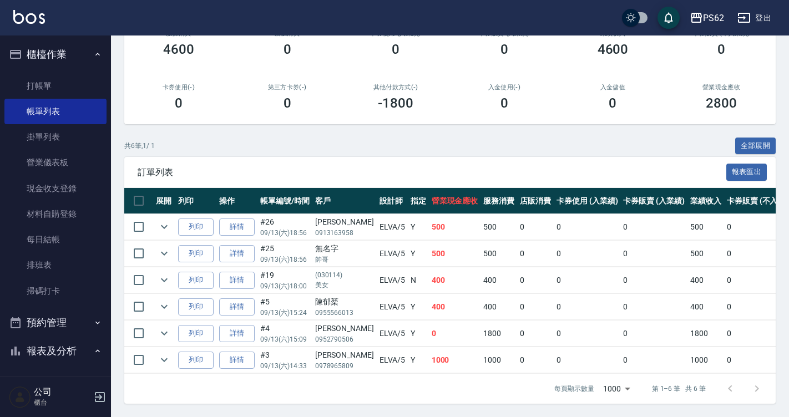
type input "ELVA-5"
click at [328, 350] on div "[PERSON_NAME]" at bounding box center [344, 355] width 59 height 12
click at [341, 308] on p "0955566013" at bounding box center [344, 313] width 59 height 10
click at [338, 349] on div "[PERSON_NAME]" at bounding box center [344, 355] width 59 height 12
click at [336, 347] on td "[PERSON_NAME]0978965809" at bounding box center [344, 360] width 64 height 26
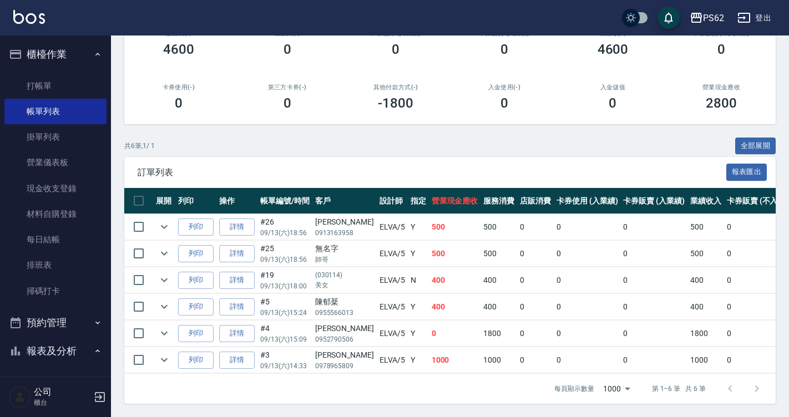
click at [334, 323] on div "[PERSON_NAME]" at bounding box center [344, 329] width 59 height 12
click at [334, 308] on p "0955566013" at bounding box center [344, 313] width 59 height 10
click at [334, 272] on p "(030114)" at bounding box center [329, 275] width 28 height 10
click at [333, 255] on p "帥哥" at bounding box center [344, 260] width 59 height 10
click at [334, 216] on div "[PERSON_NAME]" at bounding box center [344, 222] width 59 height 12
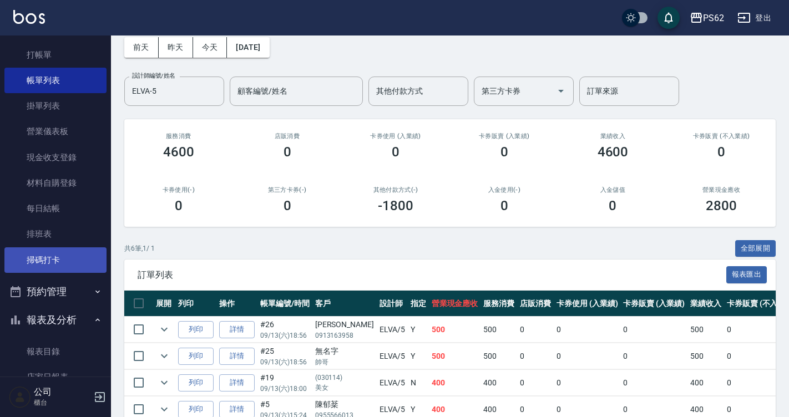
scroll to position [55, 0]
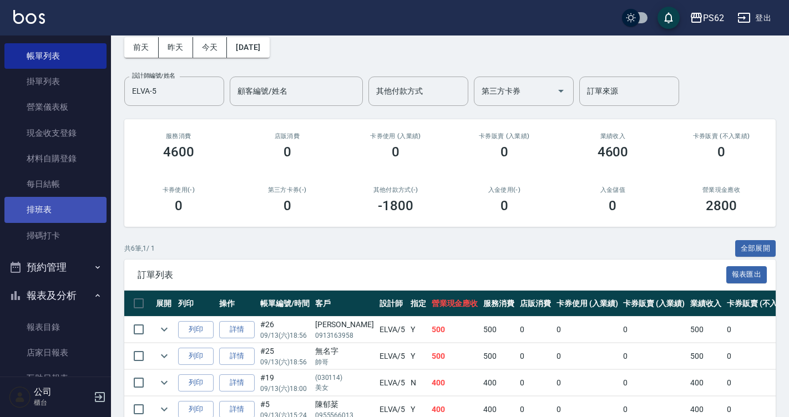
click at [36, 221] on link "排班表" at bounding box center [55, 210] width 102 height 26
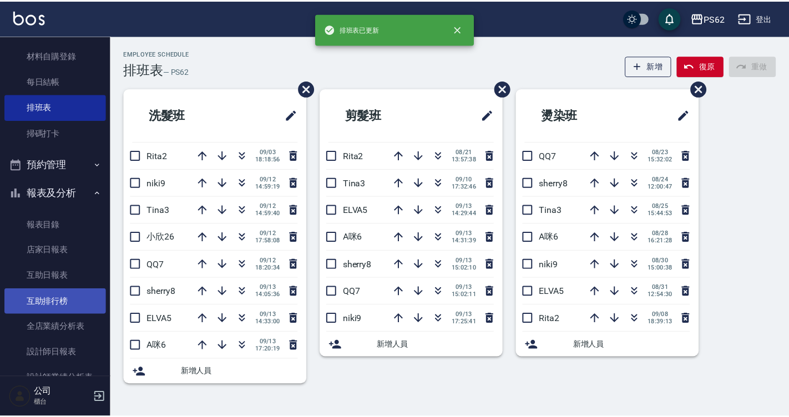
scroll to position [166, 0]
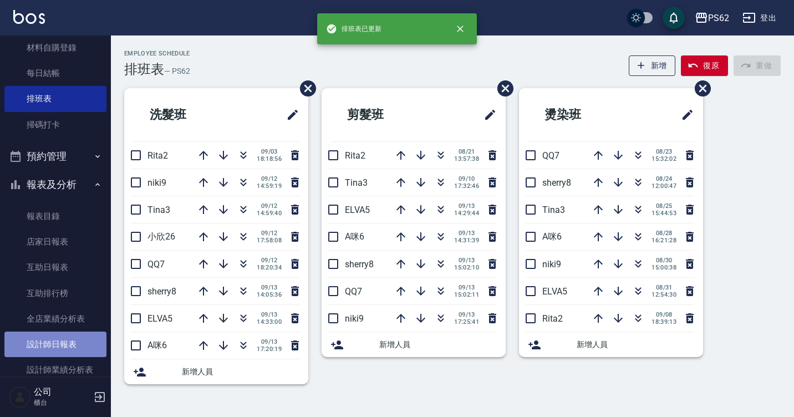
click at [62, 343] on link "設計師日報表" at bounding box center [55, 345] width 102 height 26
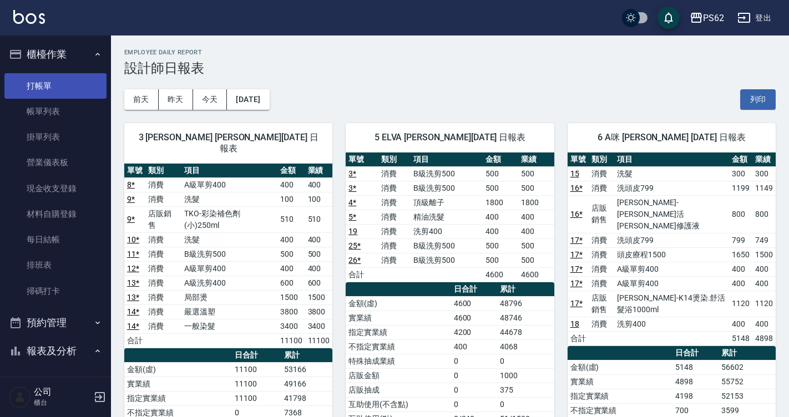
click at [23, 90] on link "打帳單" at bounding box center [55, 86] width 102 height 26
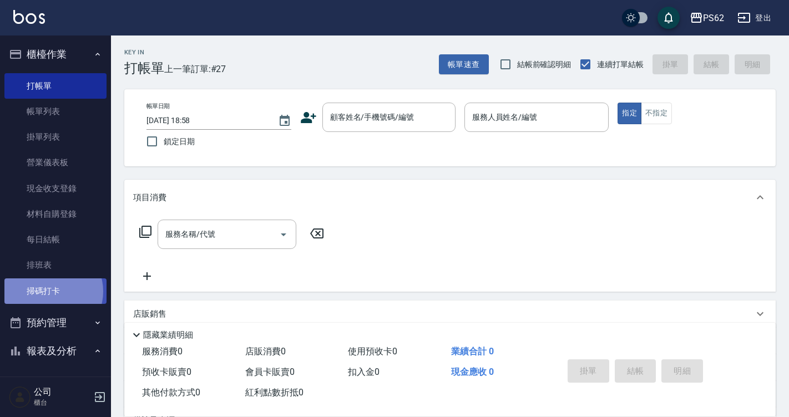
click at [53, 291] on link "掃碼打卡" at bounding box center [55, 291] width 102 height 26
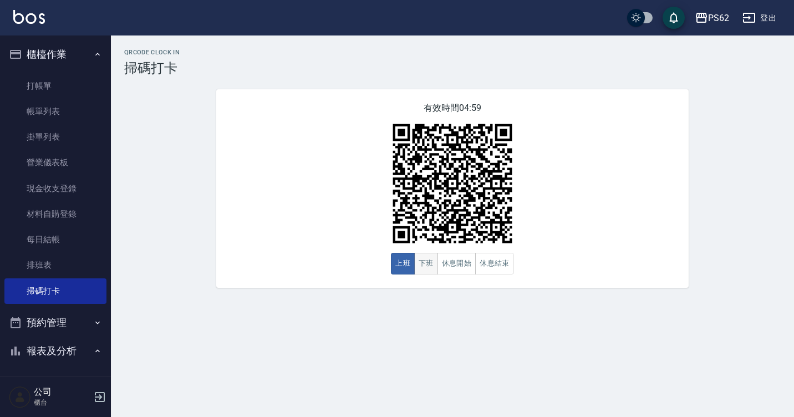
click at [430, 262] on button "下班" at bounding box center [426, 264] width 24 height 22
